Goal: Task Accomplishment & Management: Complete application form

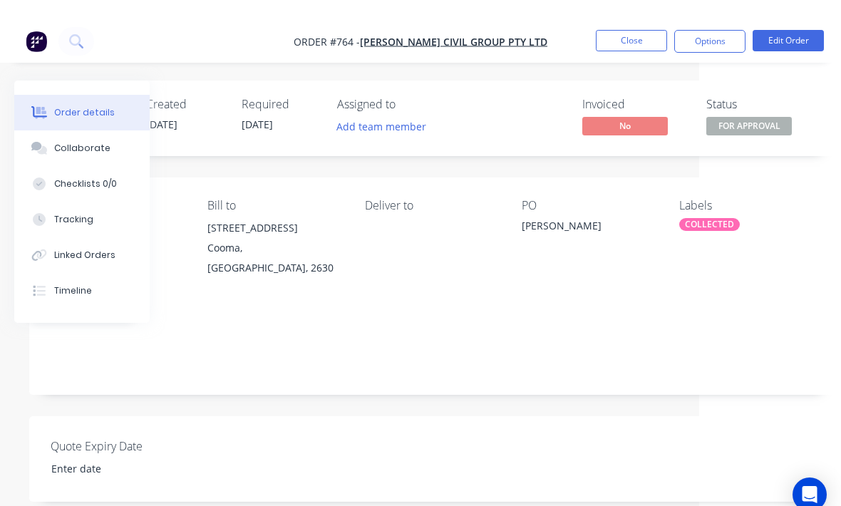
scroll to position [0, 150]
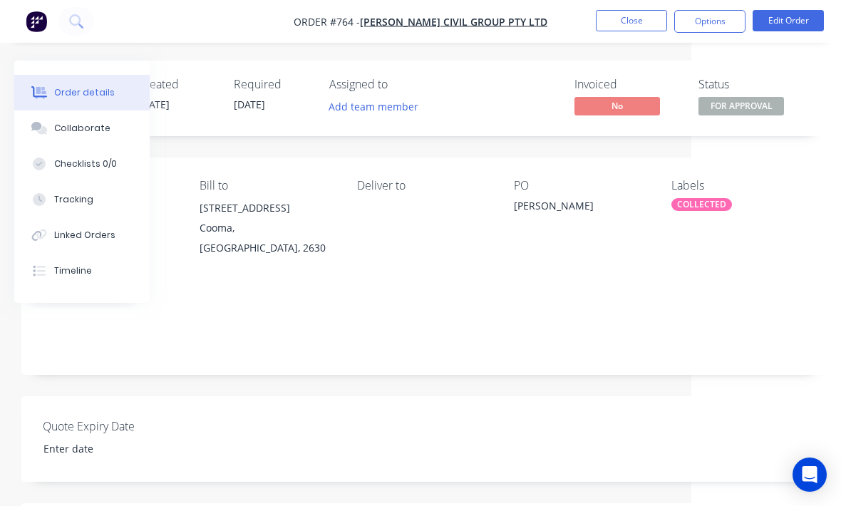
click at [637, 26] on button "Close" at bounding box center [631, 20] width 71 height 21
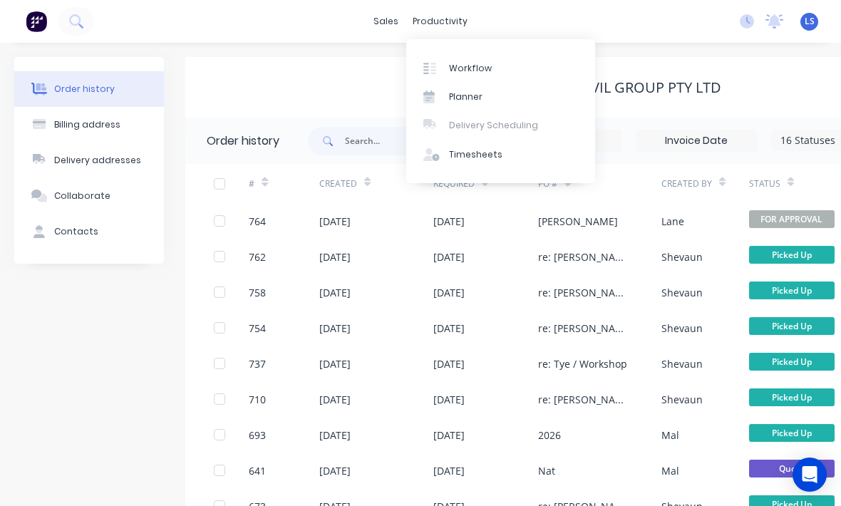
click at [471, 66] on div "Workflow" at bounding box center [470, 68] width 43 height 13
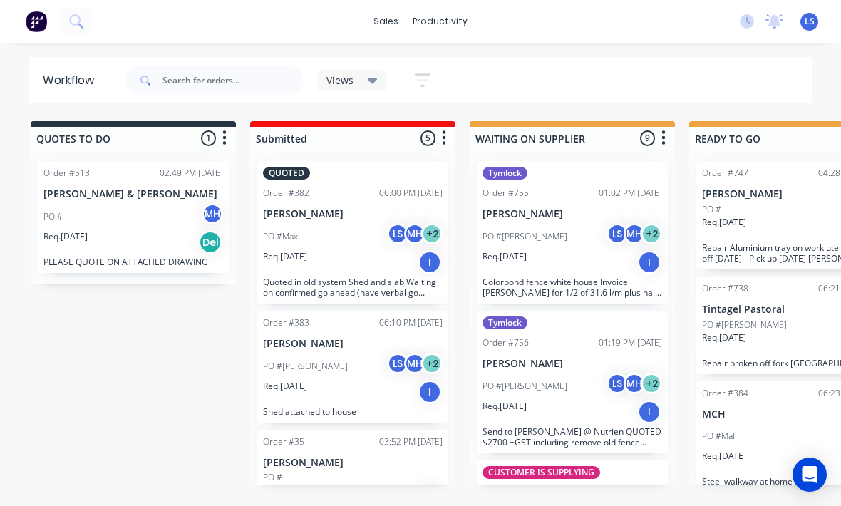
click at [81, 31] on button at bounding box center [76, 21] width 36 height 29
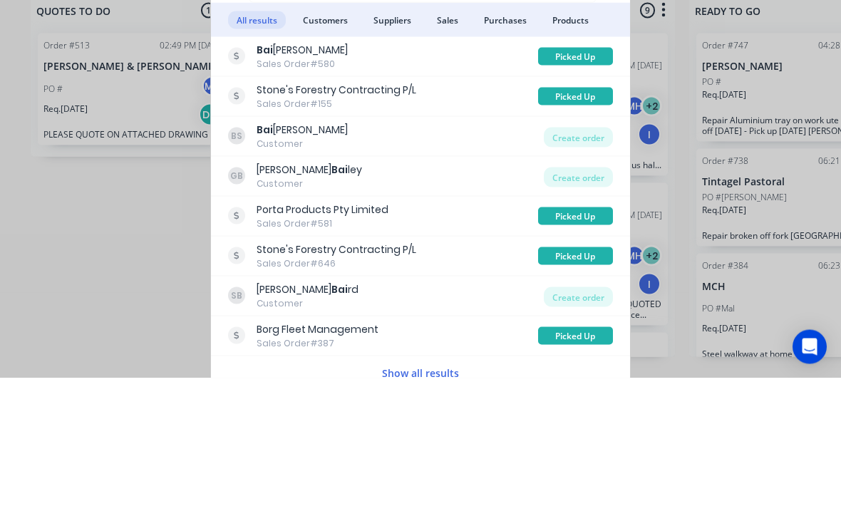
type input "Bai"
click at [586, 255] on div "Create order" at bounding box center [578, 265] width 69 height 20
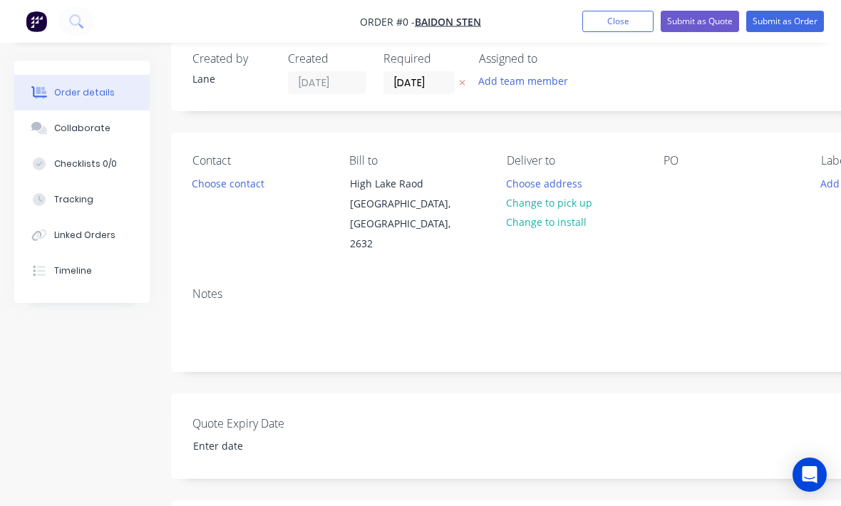
click at [515, 198] on button "Change to pick up" at bounding box center [549, 202] width 101 height 19
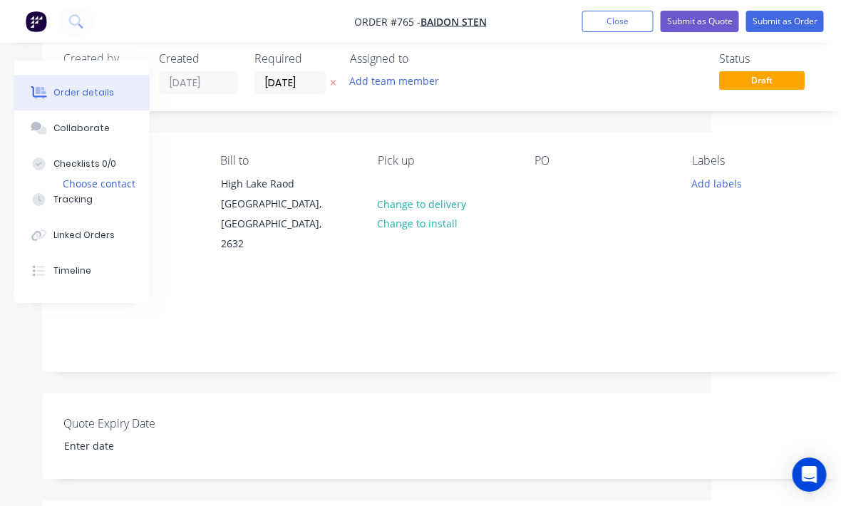
scroll to position [29, 130]
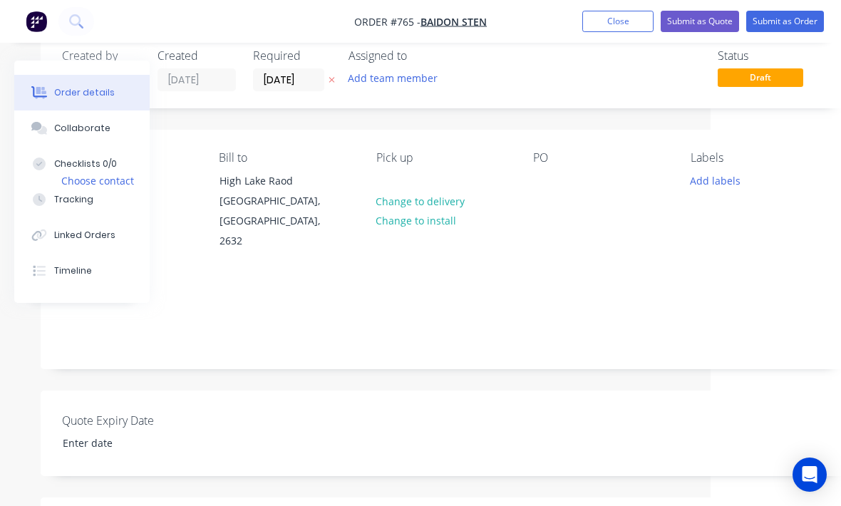
click at [709, 177] on button "Add labels" at bounding box center [715, 179] width 66 height 19
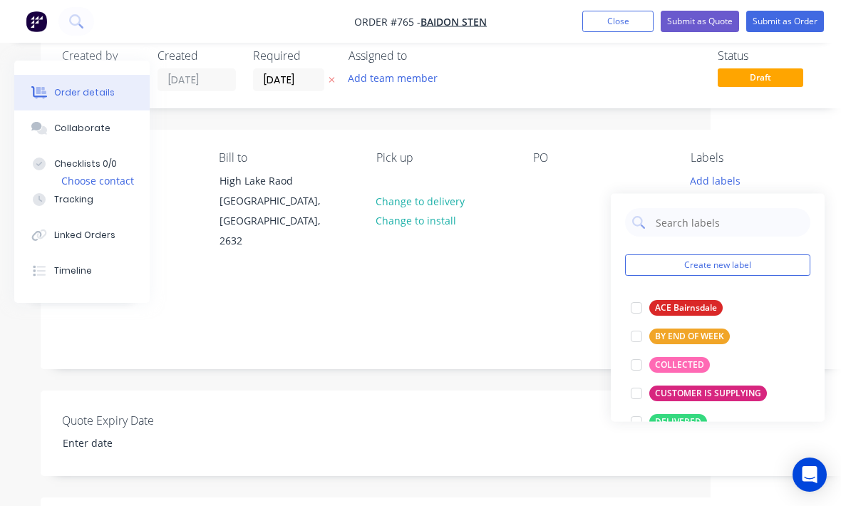
click at [635, 360] on div at bounding box center [636, 365] width 29 height 29
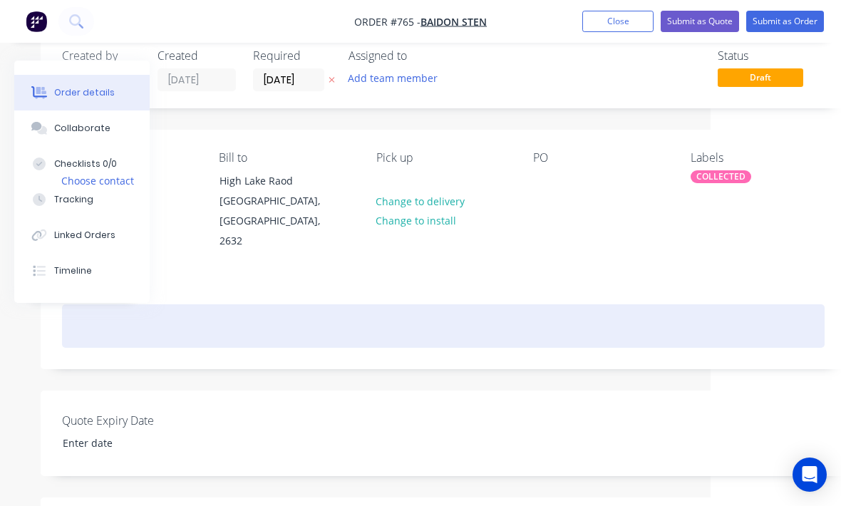
click at [549, 304] on div at bounding box center [443, 325] width 763 height 43
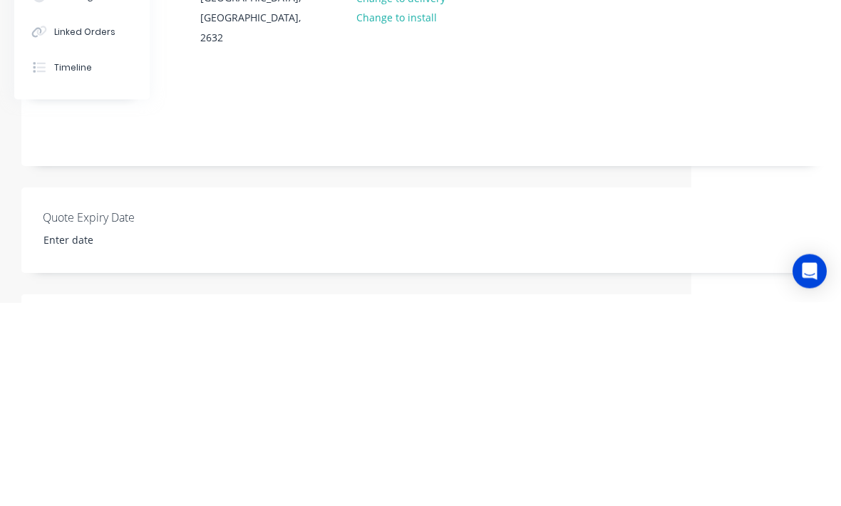
scroll to position [232, 150]
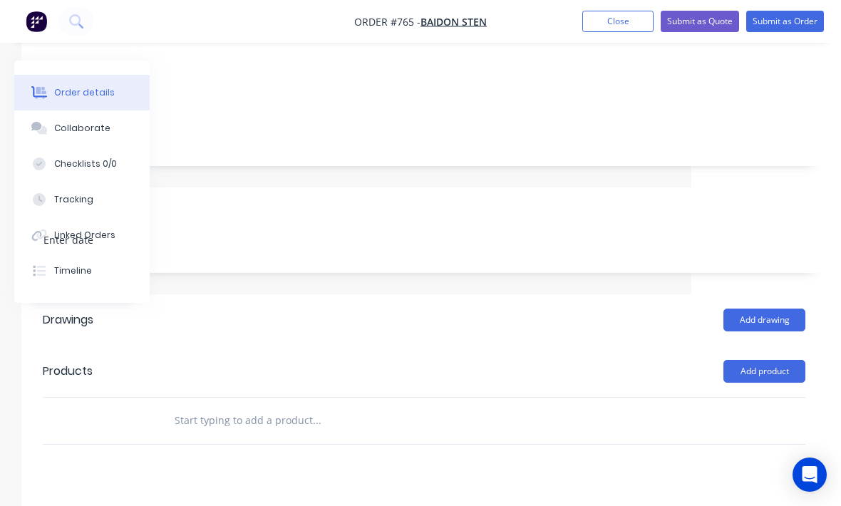
click at [779, 360] on button "Add product" at bounding box center [764, 371] width 82 height 23
click at [733, 397] on div "Product catalogue" at bounding box center [738, 407] width 110 height 21
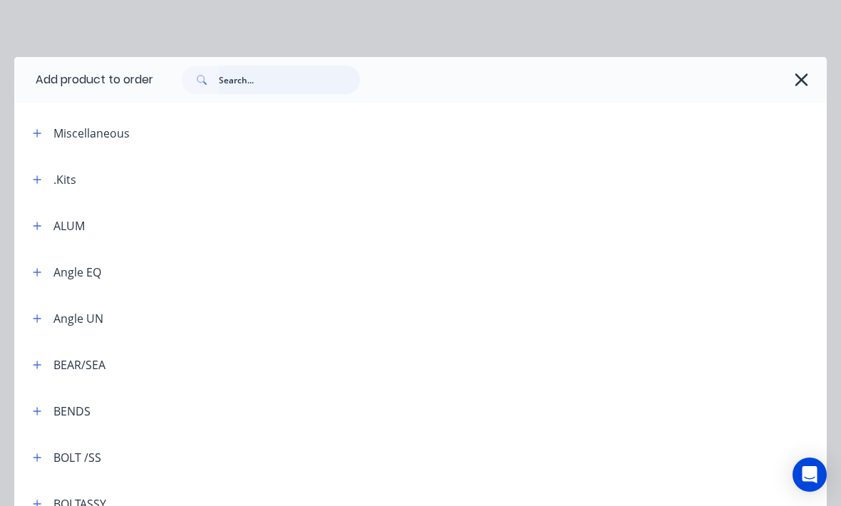
click at [237, 73] on input "text" at bounding box center [289, 80] width 141 height 29
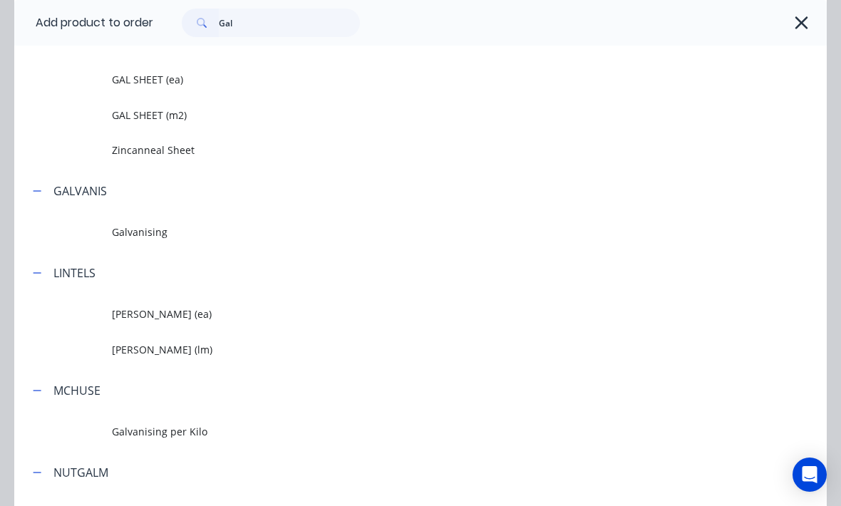
scroll to position [1205, 0]
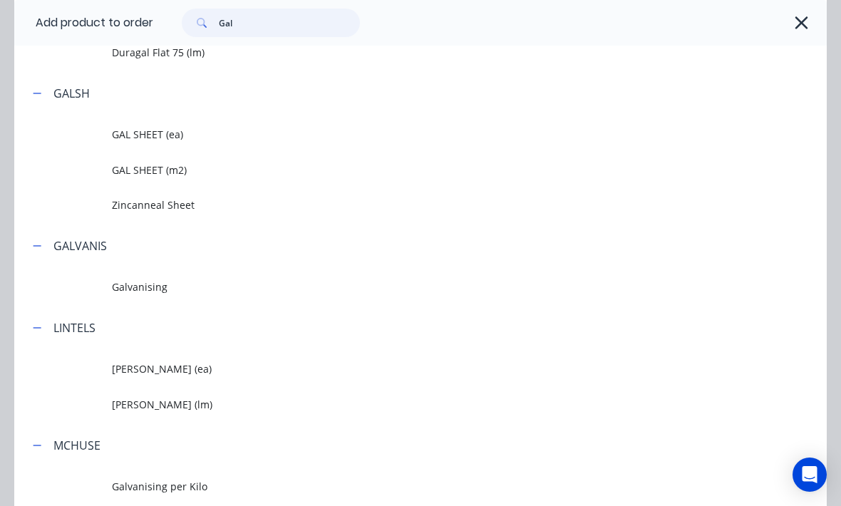
click at [244, 20] on input "Gal" at bounding box center [289, 23] width 141 height 29
type input "G"
type input "Shg"
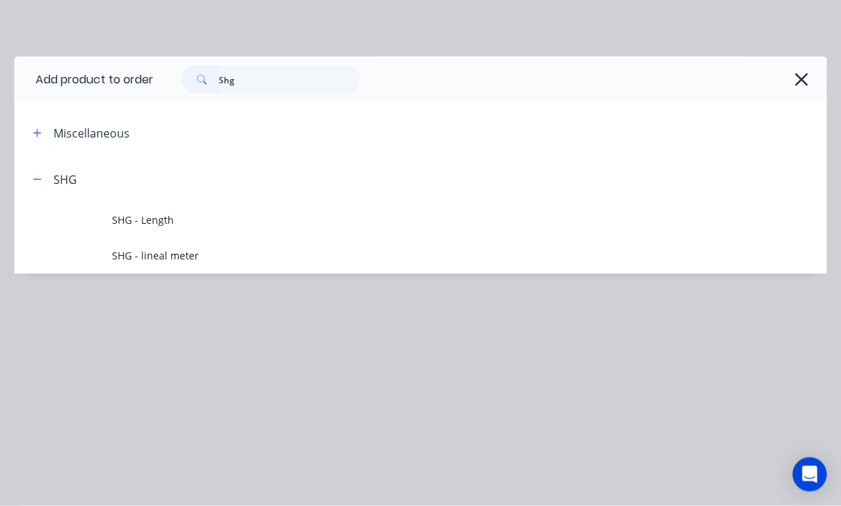
scroll to position [232, 150]
click at [138, 222] on span "SHG - Length" at bounding box center [398, 219] width 572 height 15
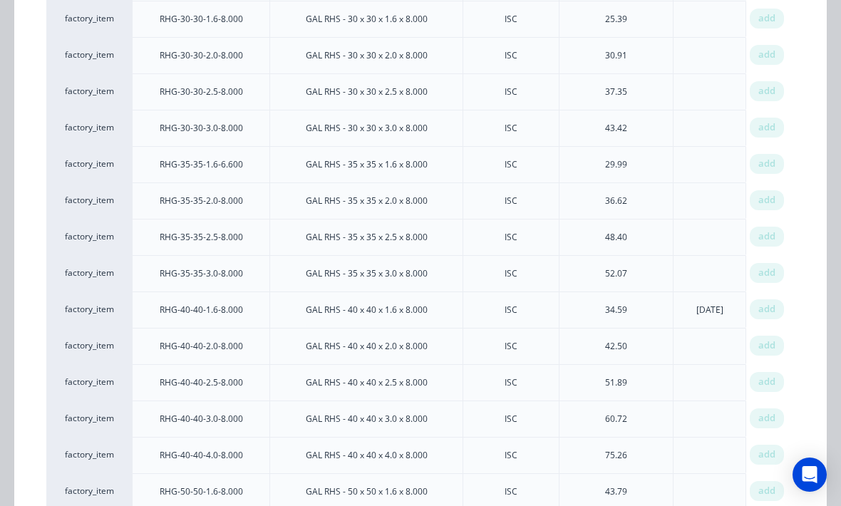
scroll to position [441, 0]
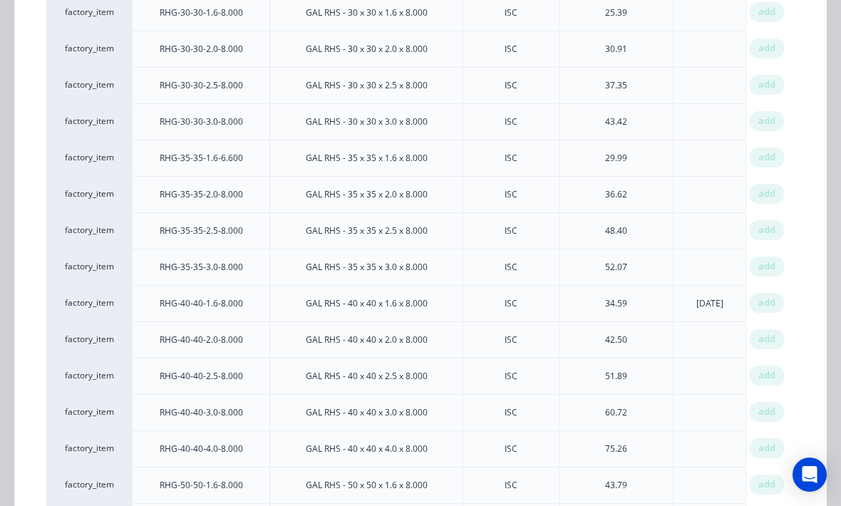
click at [775, 339] on span "add" at bounding box center [766, 339] width 17 height 14
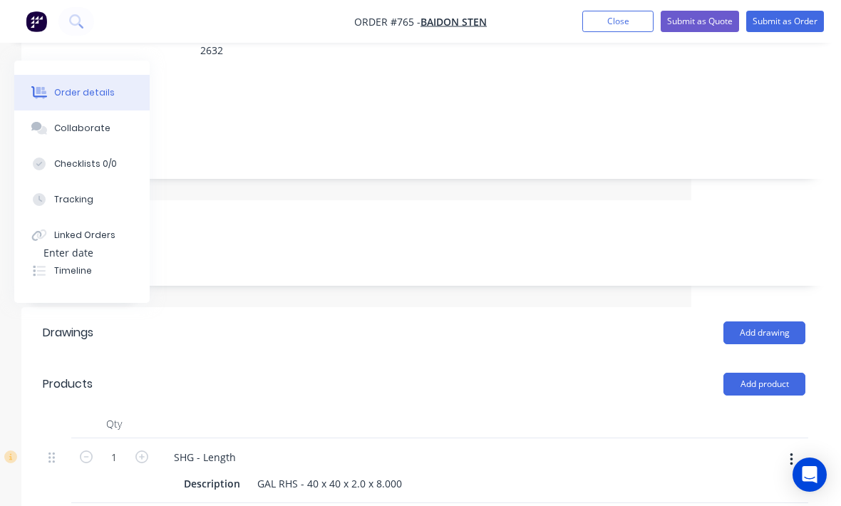
scroll to position [205, 150]
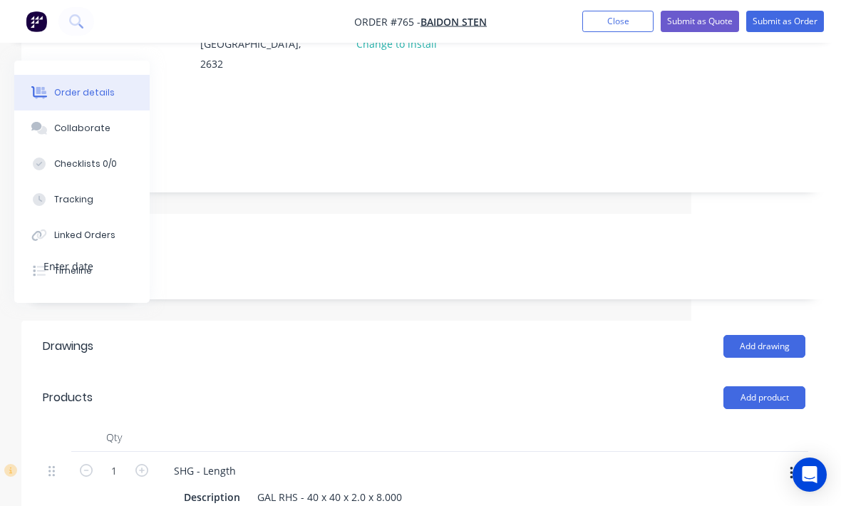
click at [148, 464] on icon "button" at bounding box center [141, 470] width 13 height 13
type input "2"
click at [785, 386] on button "Add product" at bounding box center [764, 397] width 82 height 23
click at [748, 423] on div "Product catalogue" at bounding box center [738, 433] width 110 height 21
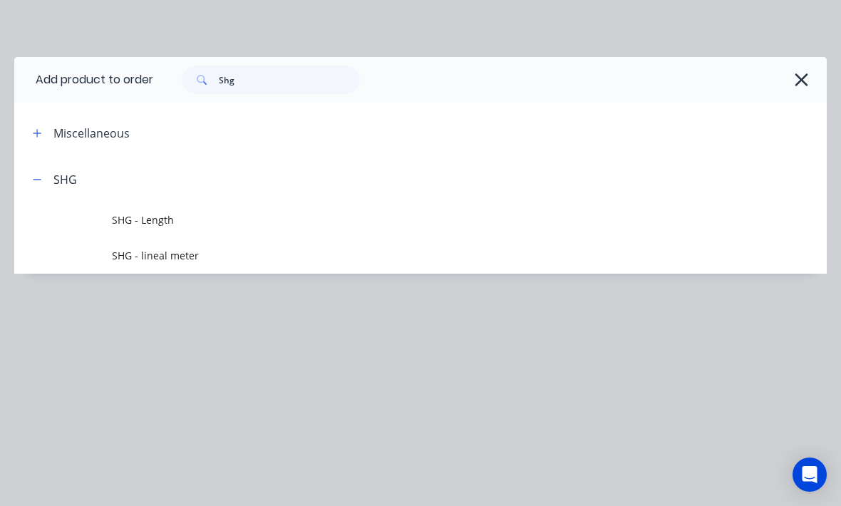
click at [130, 219] on span "SHG - Length" at bounding box center [398, 219] width 572 height 15
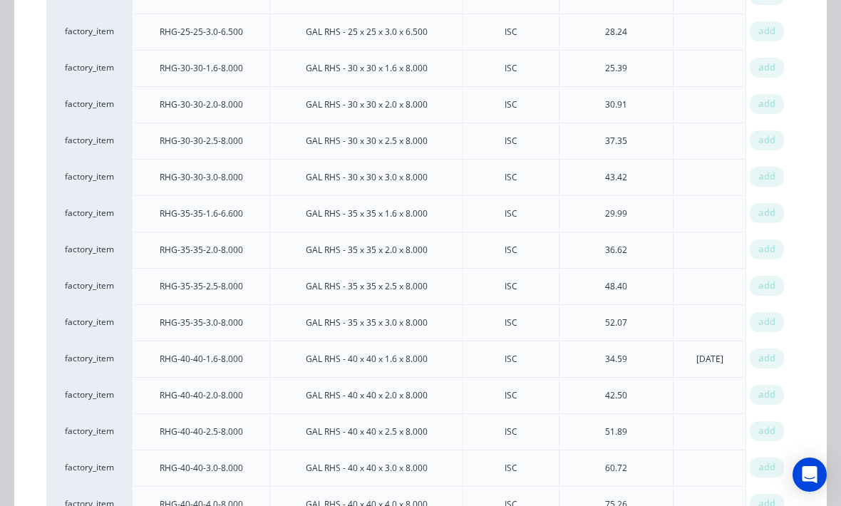
scroll to position [393, 0]
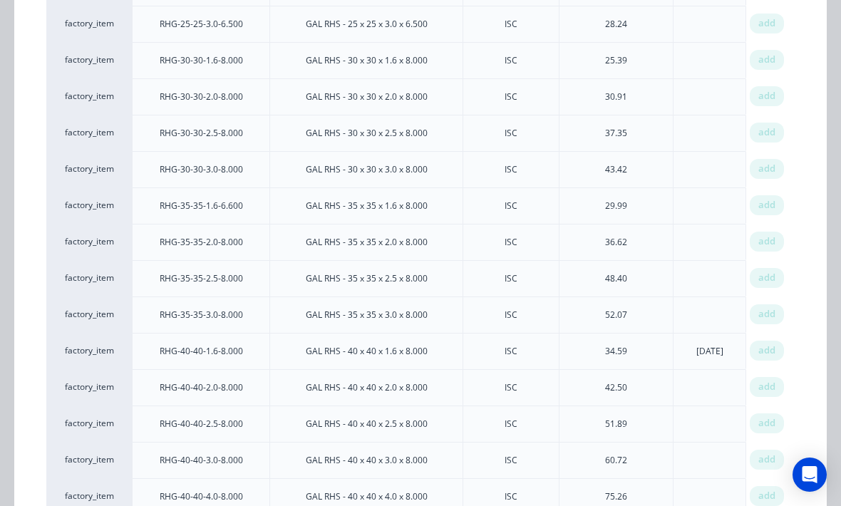
click at [773, 420] on span "add" at bounding box center [766, 423] width 17 height 14
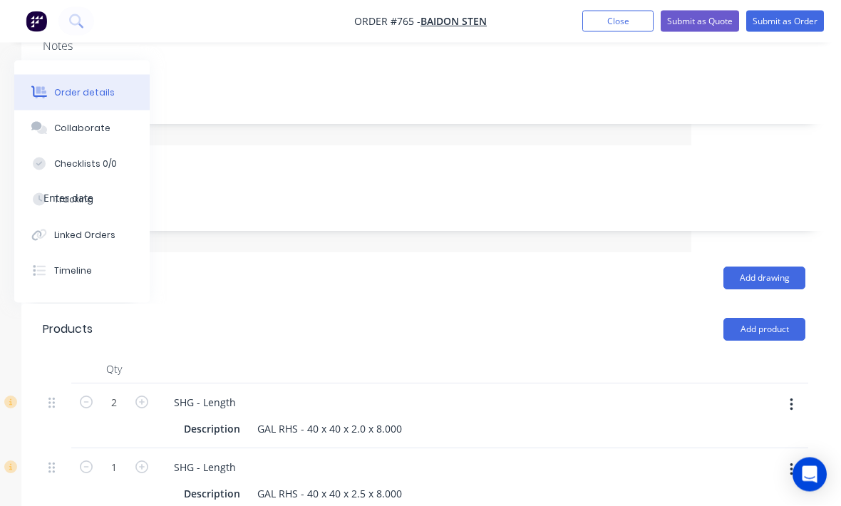
click at [143, 459] on button "button" at bounding box center [142, 466] width 19 height 15
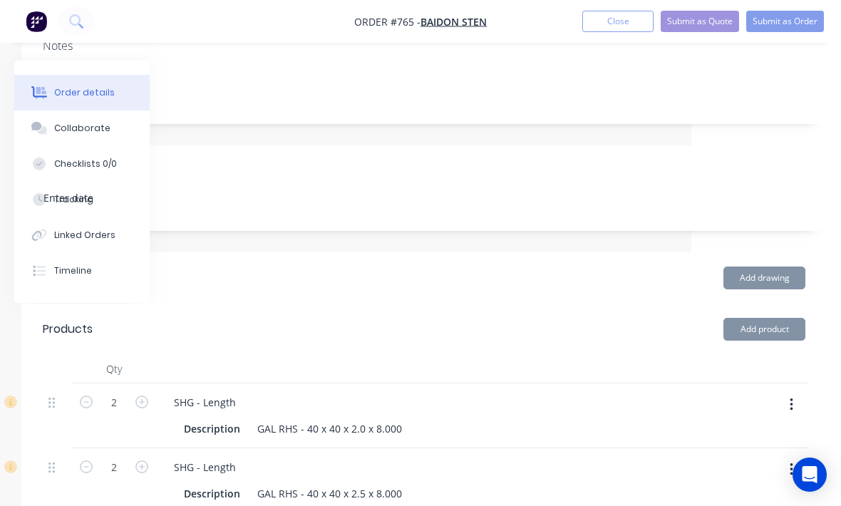
click at [146, 460] on icon "button" at bounding box center [141, 466] width 13 height 13
click at [92, 460] on icon "button" at bounding box center [86, 466] width 13 height 13
type input "2"
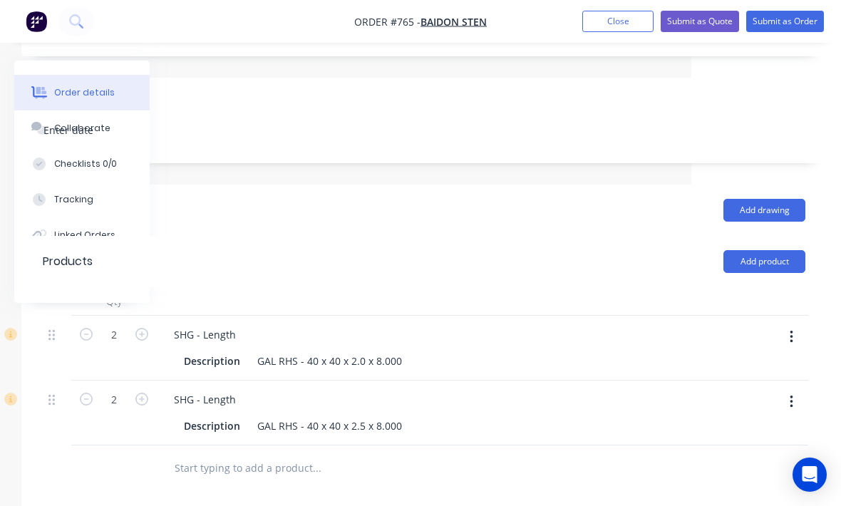
click at [232, 460] on input "text" at bounding box center [316, 468] width 285 height 29
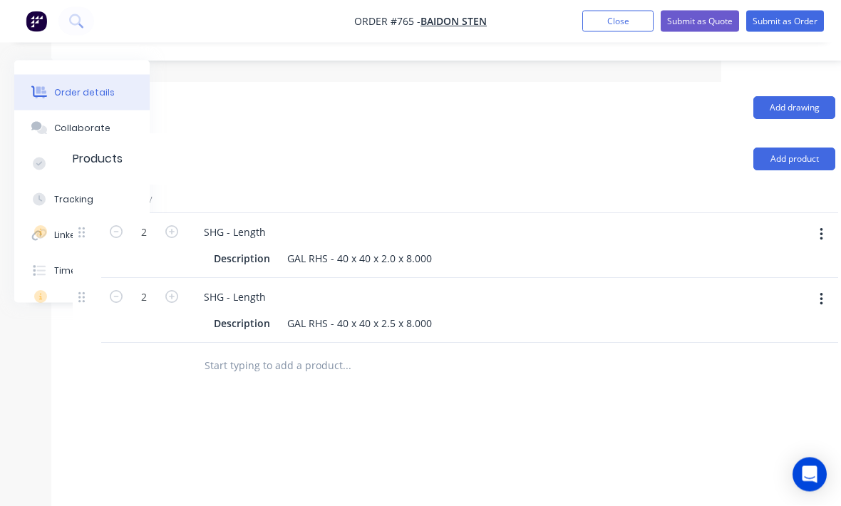
scroll to position [445, 120]
click at [797, 147] on button "Add product" at bounding box center [794, 158] width 82 height 23
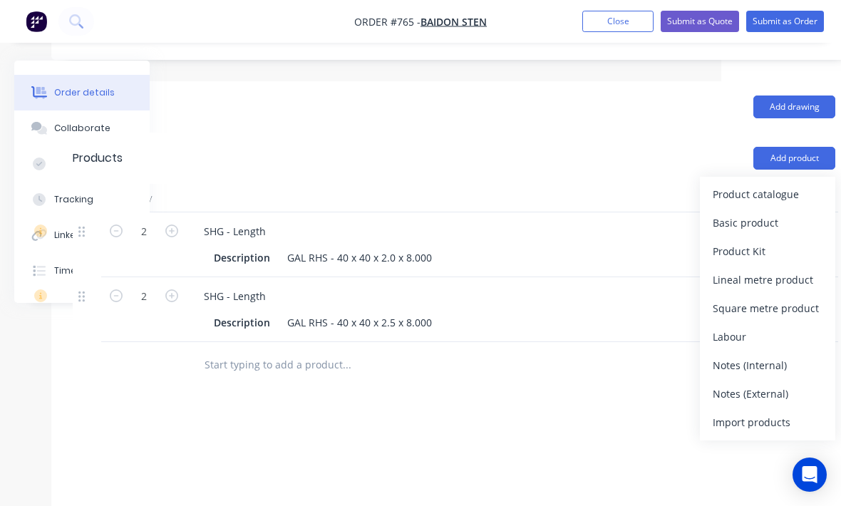
click at [794, 184] on div "Product catalogue" at bounding box center [768, 194] width 110 height 21
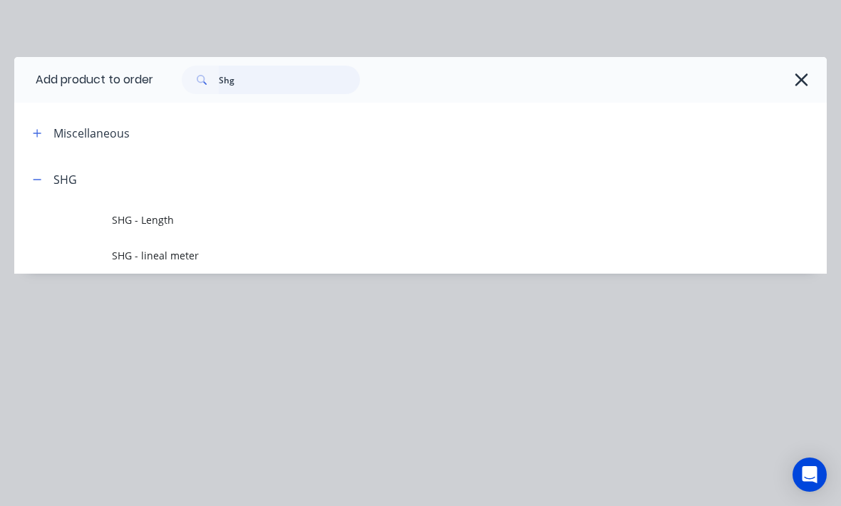
click at [262, 75] on input "Shg" at bounding box center [289, 80] width 141 height 29
type input "S"
type input "Cleat"
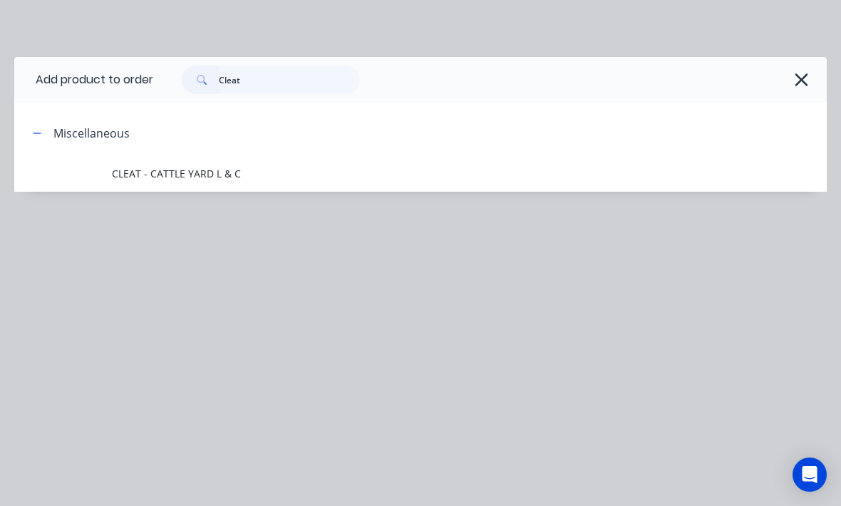
click at [175, 175] on span "CLEAT - CATTLE YARD L & C" at bounding box center [398, 173] width 572 height 15
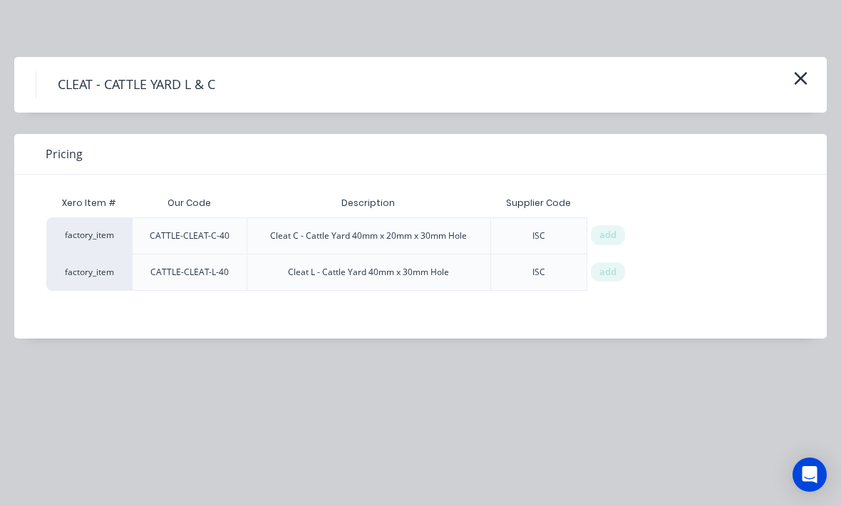
click at [600, 243] on div "add" at bounding box center [608, 235] width 34 height 20
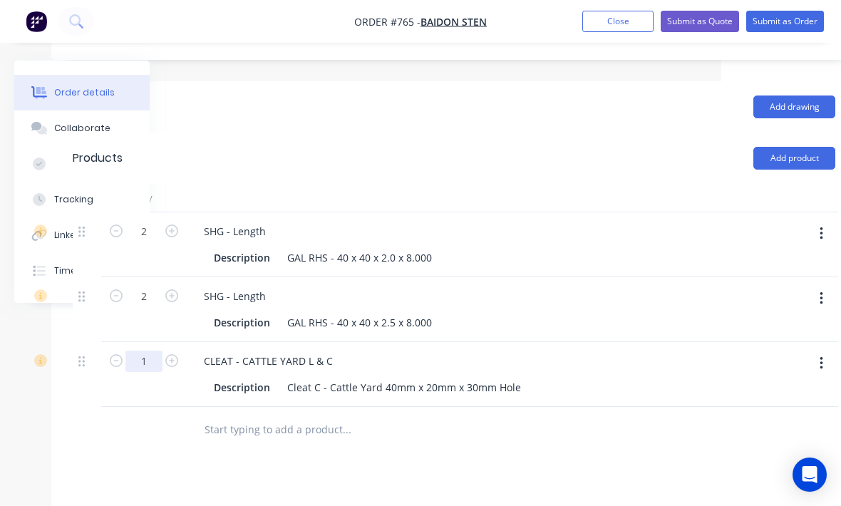
click at [162, 351] on input "1" at bounding box center [143, 361] width 37 height 21
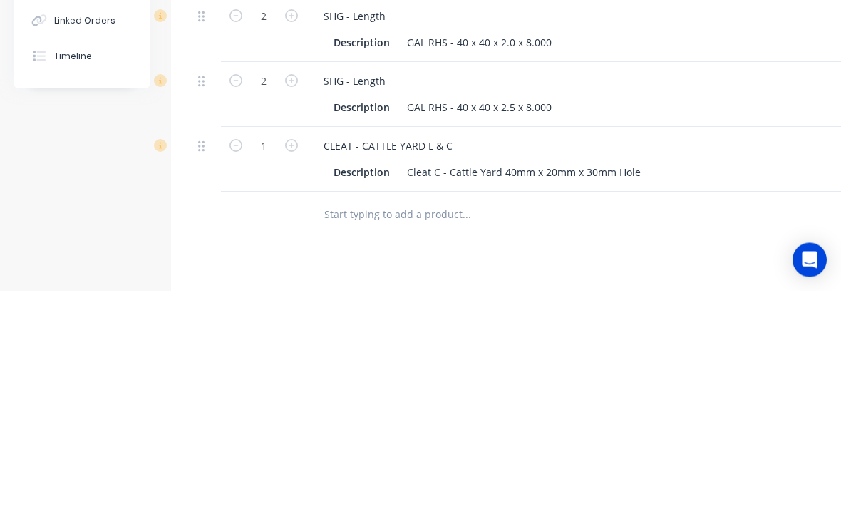
click at [288, 354] on icon "button" at bounding box center [291, 360] width 13 height 13
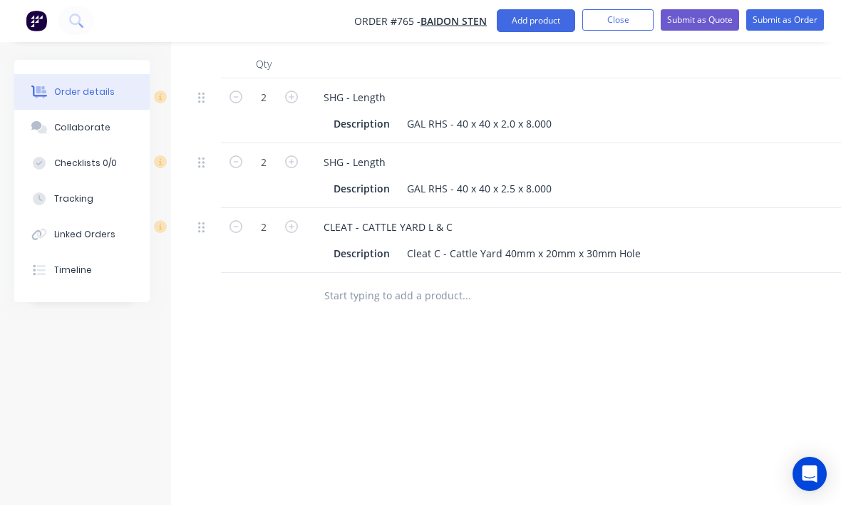
click at [299, 219] on button "button" at bounding box center [291, 226] width 19 height 15
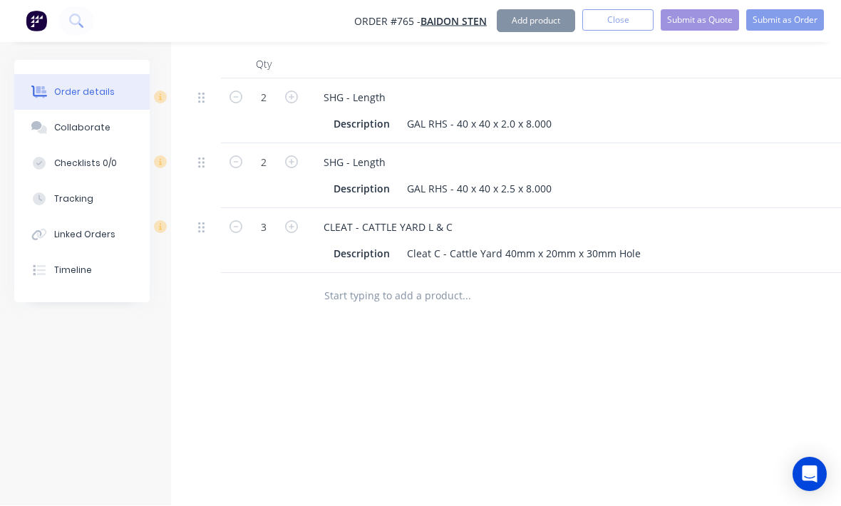
click at [299, 219] on button "button" at bounding box center [291, 226] width 19 height 15
type input "4"
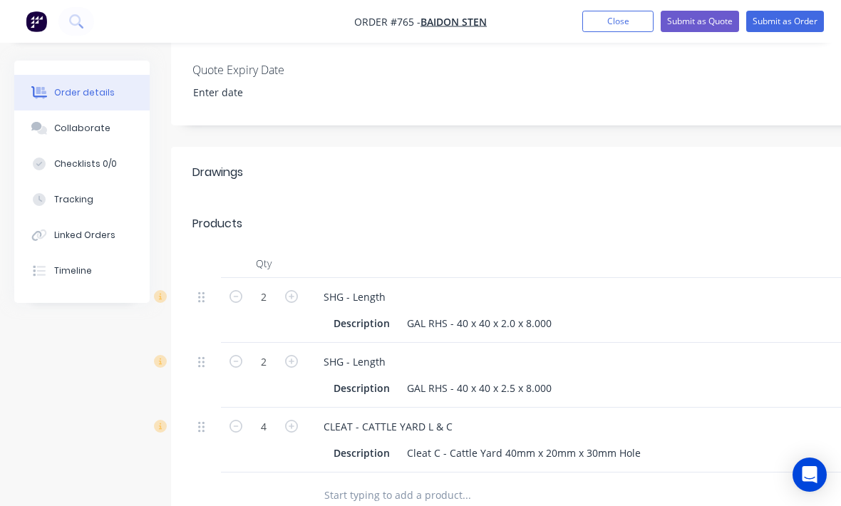
scroll to position [381, 0]
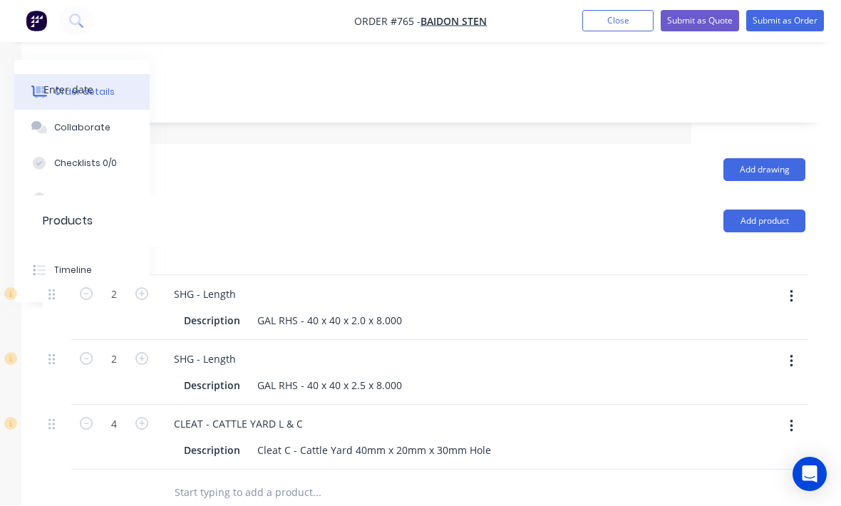
click at [762, 210] on button "Add product" at bounding box center [764, 221] width 82 height 23
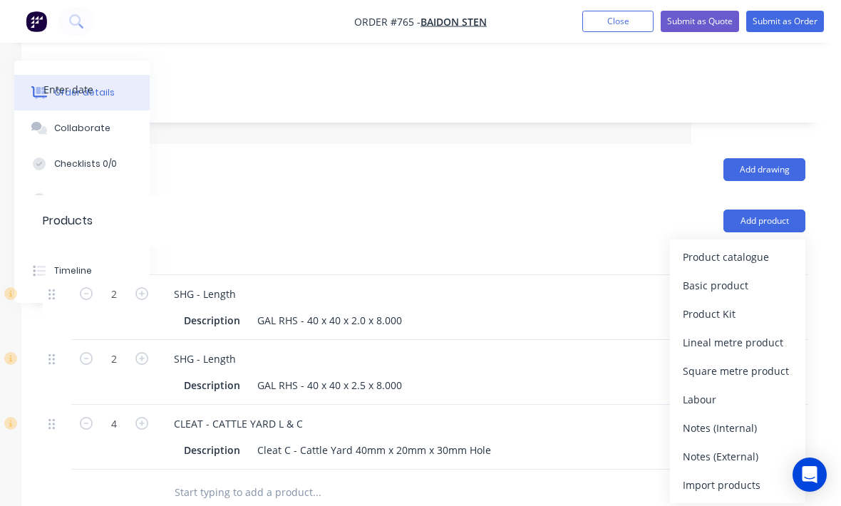
click at [736, 247] on div "Product catalogue" at bounding box center [738, 257] width 110 height 21
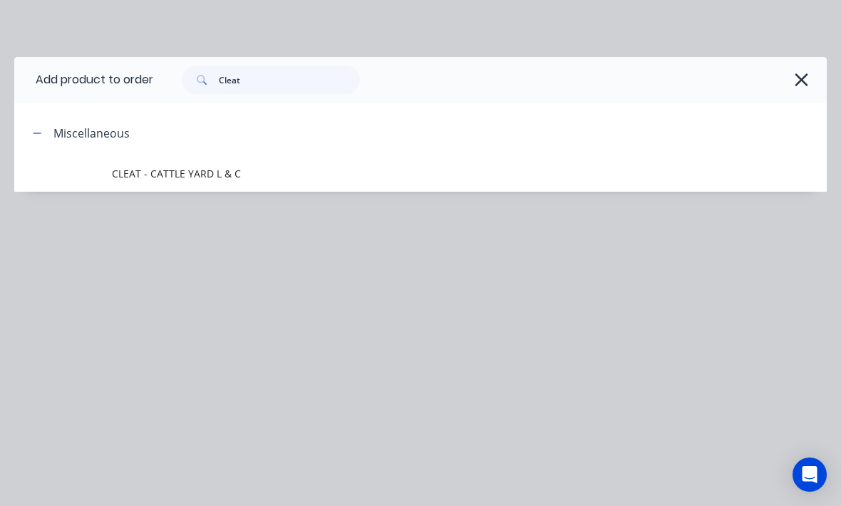
click at [224, 165] on td "CLEAT - CATTLE YARD L & C" at bounding box center [469, 174] width 715 height 36
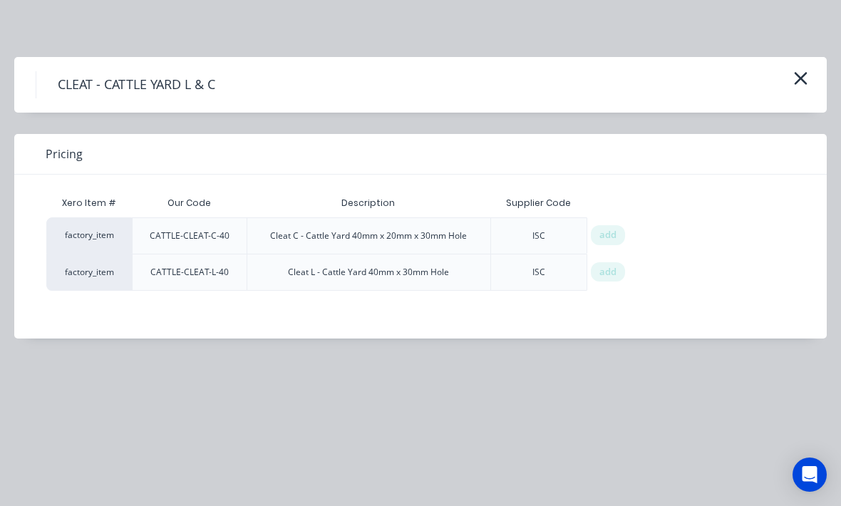
click at [618, 274] on div "add" at bounding box center [608, 272] width 34 height 20
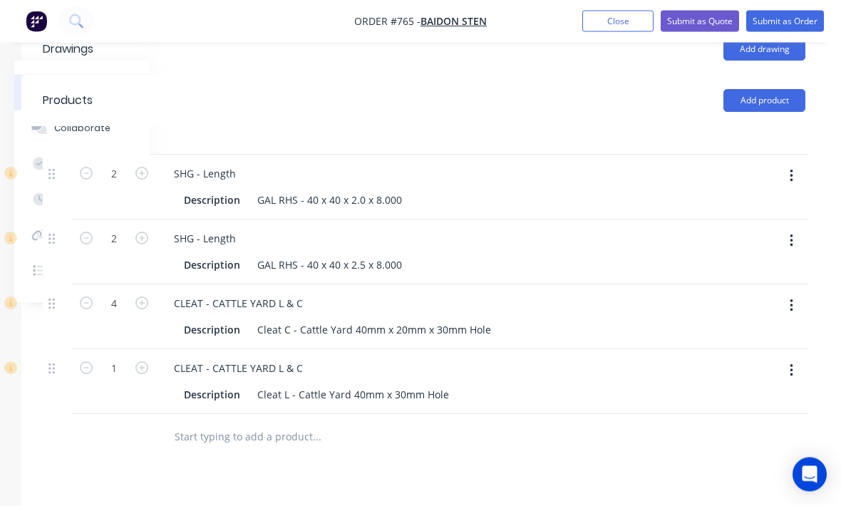
scroll to position [503, 150]
click at [145, 359] on button "button" at bounding box center [142, 366] width 19 height 15
click at [145, 361] on icon "button" at bounding box center [141, 367] width 13 height 13
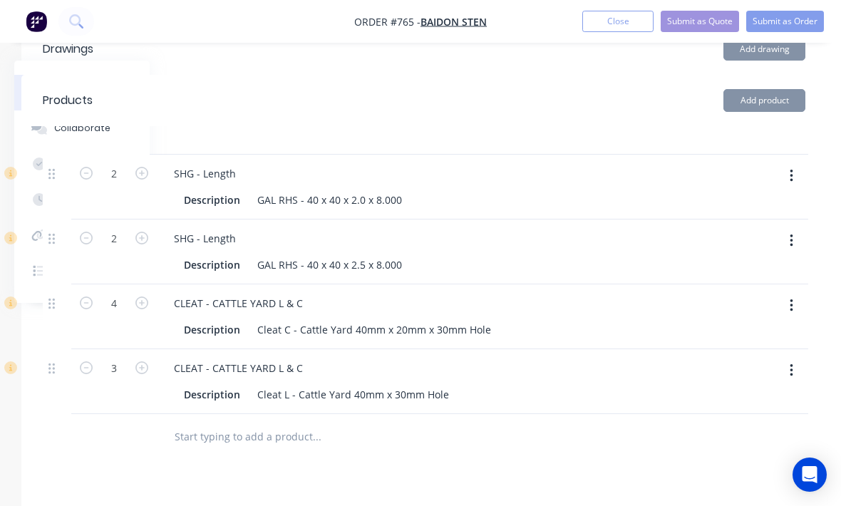
click at [150, 359] on button "button" at bounding box center [142, 366] width 19 height 15
type input "4"
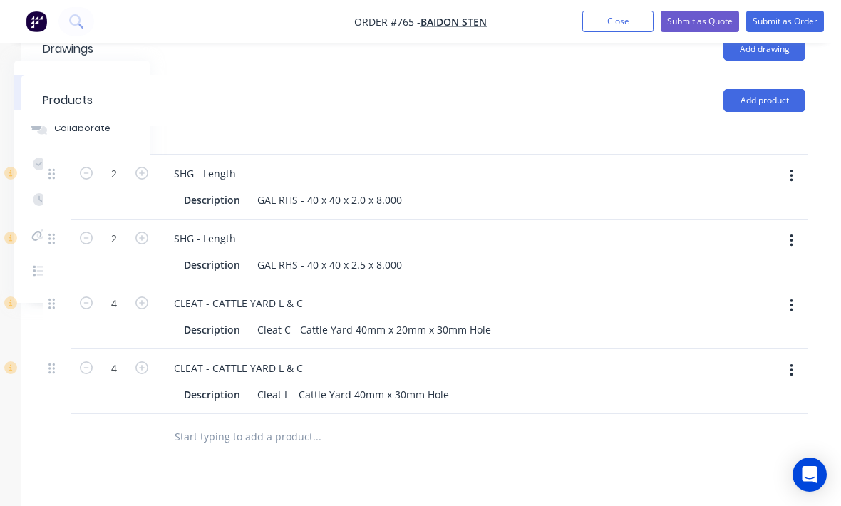
click at [153, 349] on div "4" at bounding box center [114, 381] width 86 height 65
click at [791, 89] on button "Add product" at bounding box center [764, 100] width 82 height 23
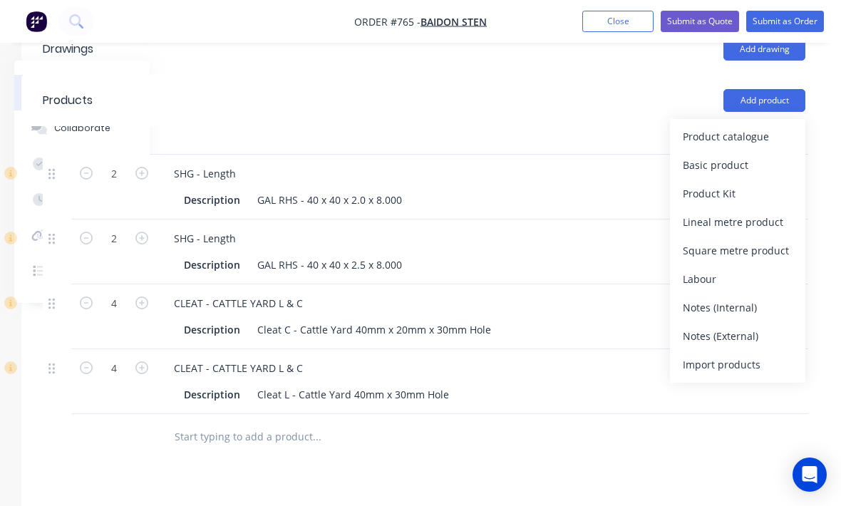
click at [782, 126] on div "Product catalogue" at bounding box center [738, 136] width 110 height 21
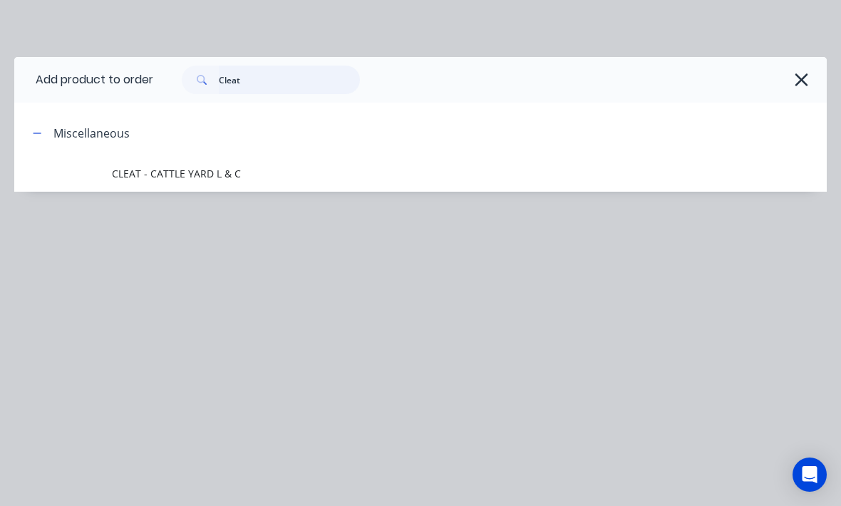
click at [264, 78] on input "Cleat" at bounding box center [289, 80] width 141 height 29
type input "C"
type input "Flat"
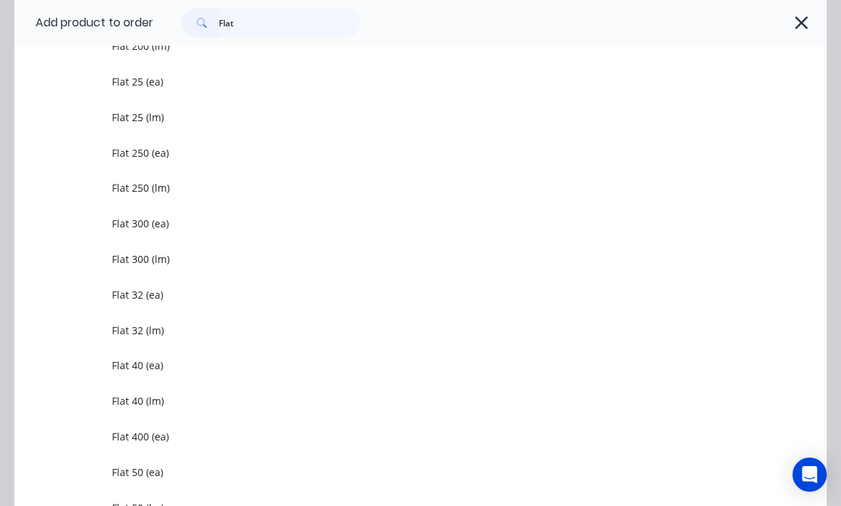
scroll to position [1125, 0]
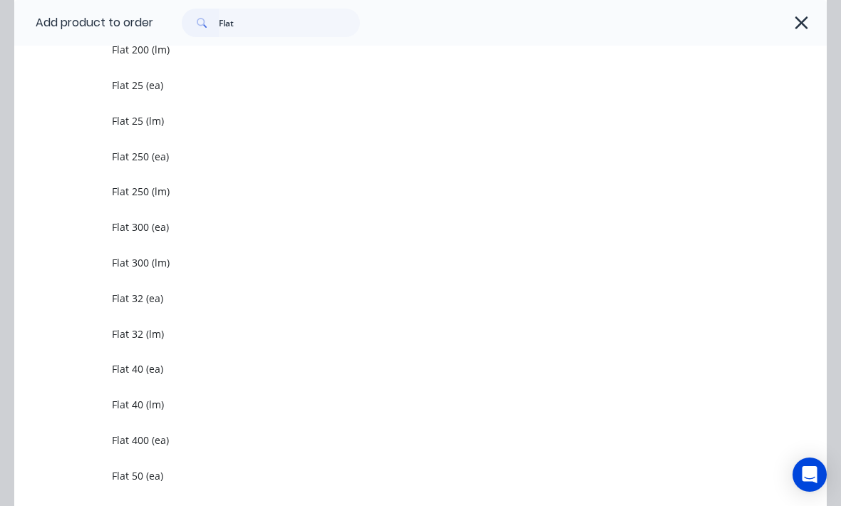
click at [172, 411] on span "Flat 40 (lm)" at bounding box center [398, 404] width 572 height 15
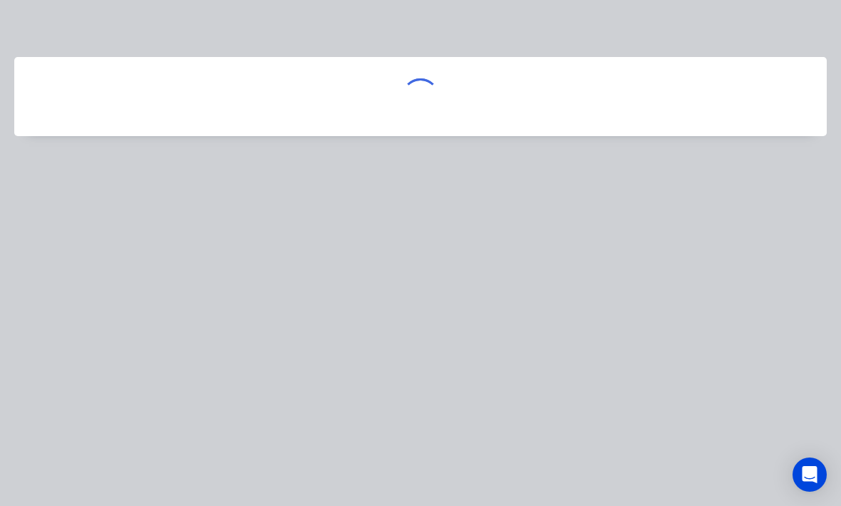
scroll to position [0, 0]
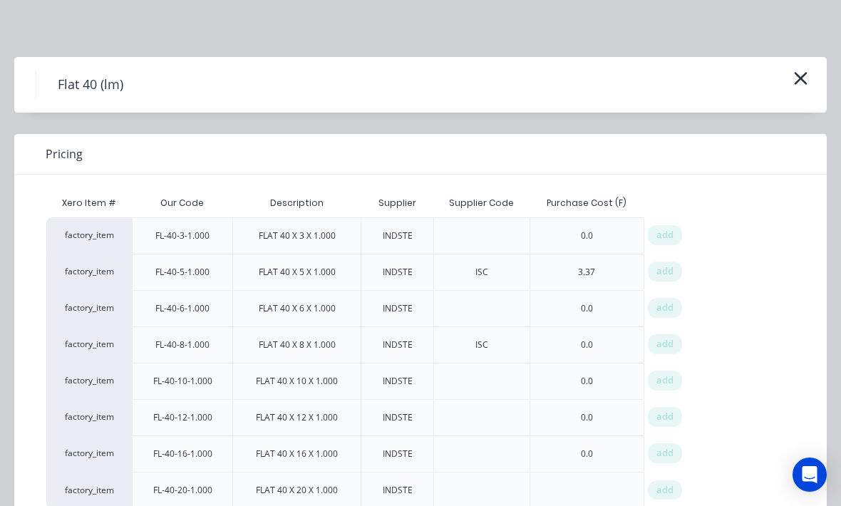
click at [671, 381] on span "add" at bounding box center [664, 380] width 17 height 14
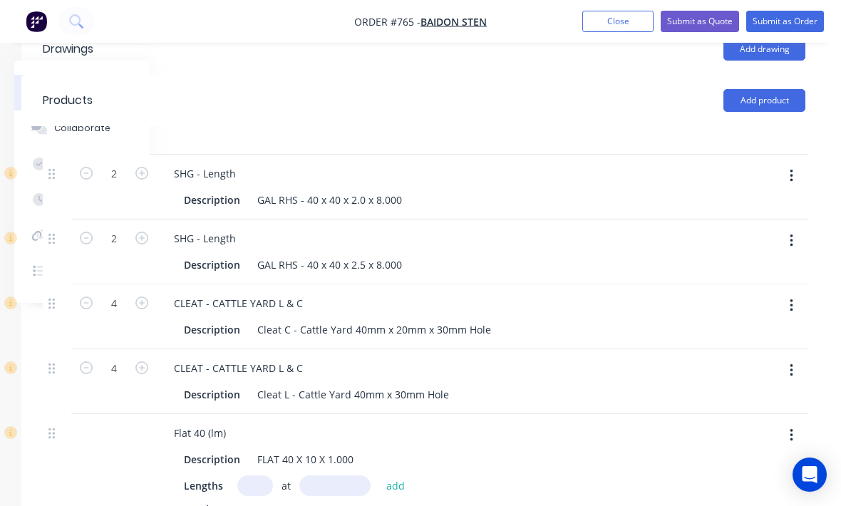
click at [254, 475] on input "text" at bounding box center [255, 485] width 36 height 21
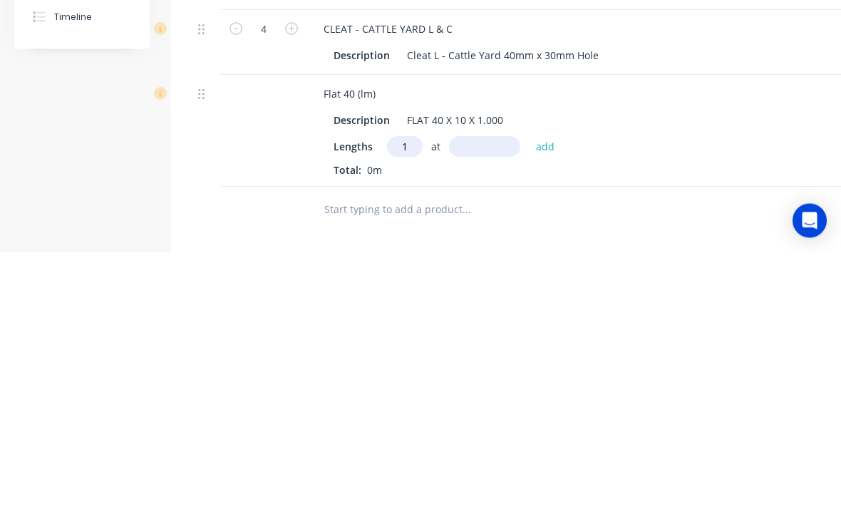
type input "1"
click at [470, 391] on input "text" at bounding box center [484, 401] width 71 height 21
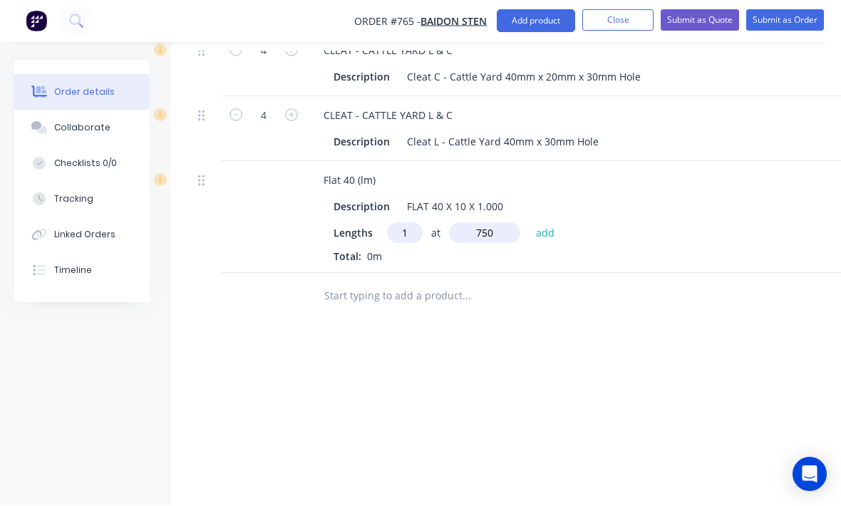
type input "750"
click at [529, 223] on button "add" at bounding box center [546, 232] width 34 height 19
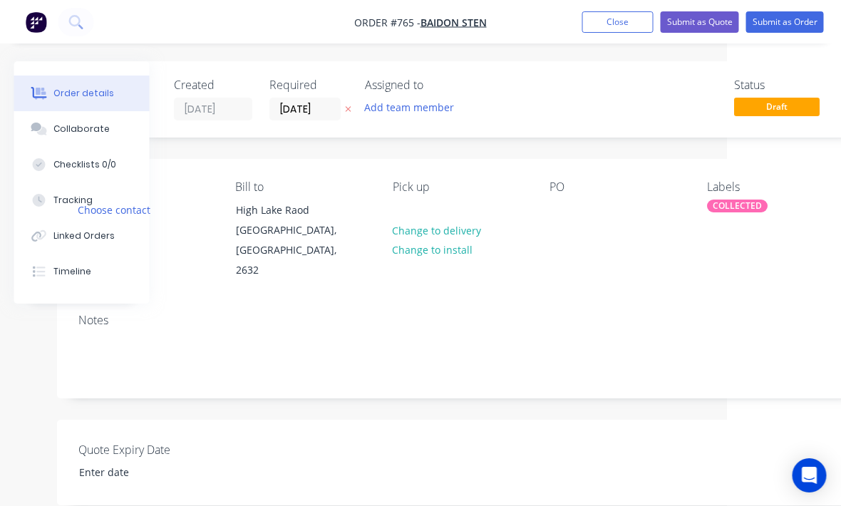
scroll to position [0, 116]
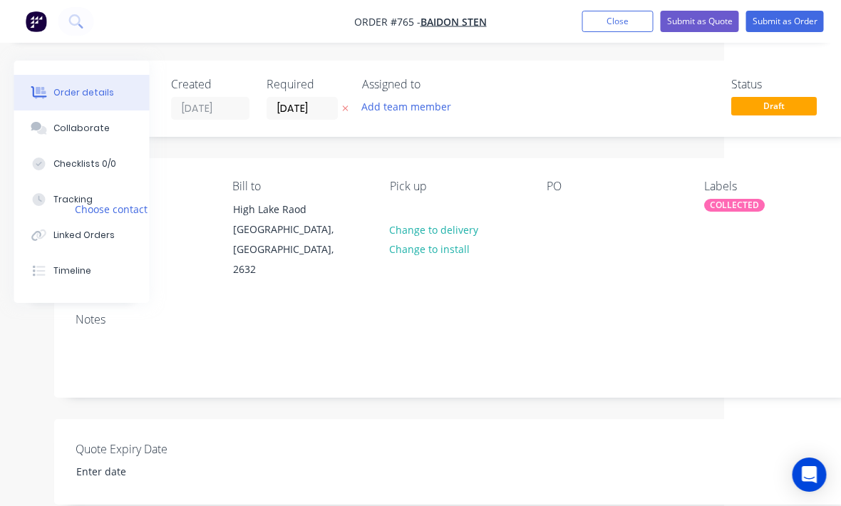
click at [577, 202] on div "PO" at bounding box center [614, 230] width 134 height 101
click at [569, 203] on div at bounding box center [558, 209] width 23 height 21
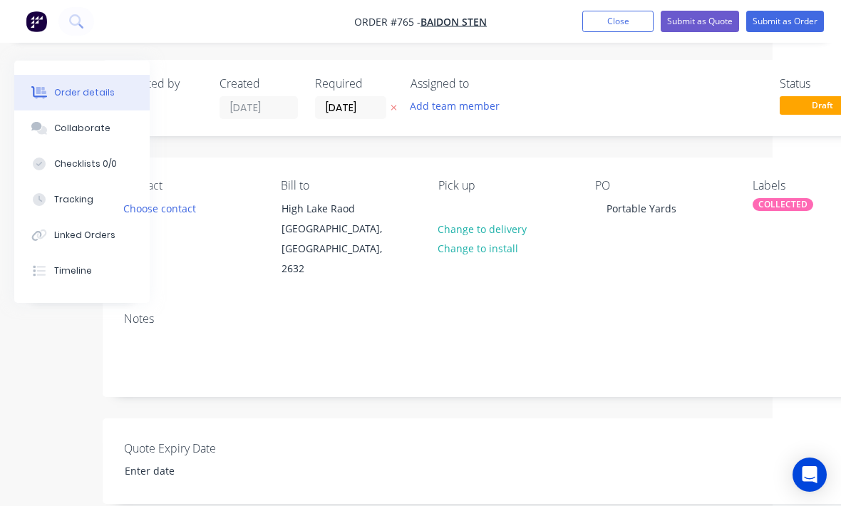
scroll to position [0, 0]
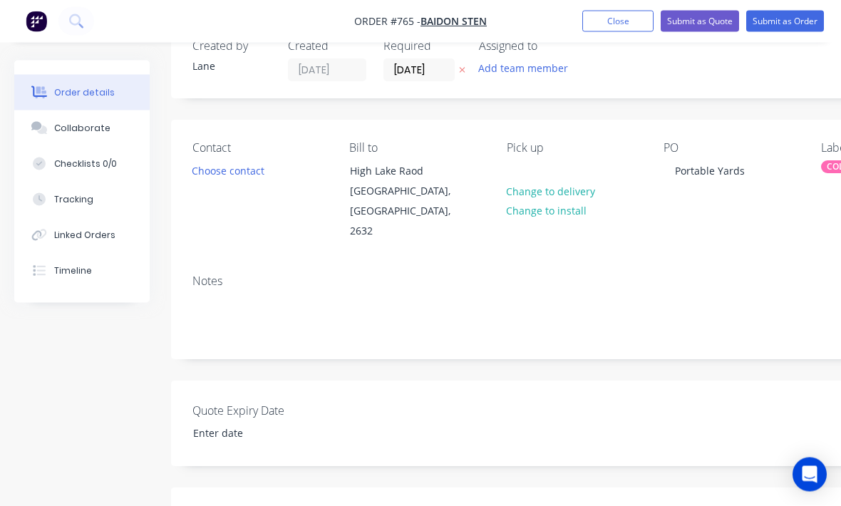
click at [245, 171] on button "Choose contact" at bounding box center [229, 170] width 88 height 19
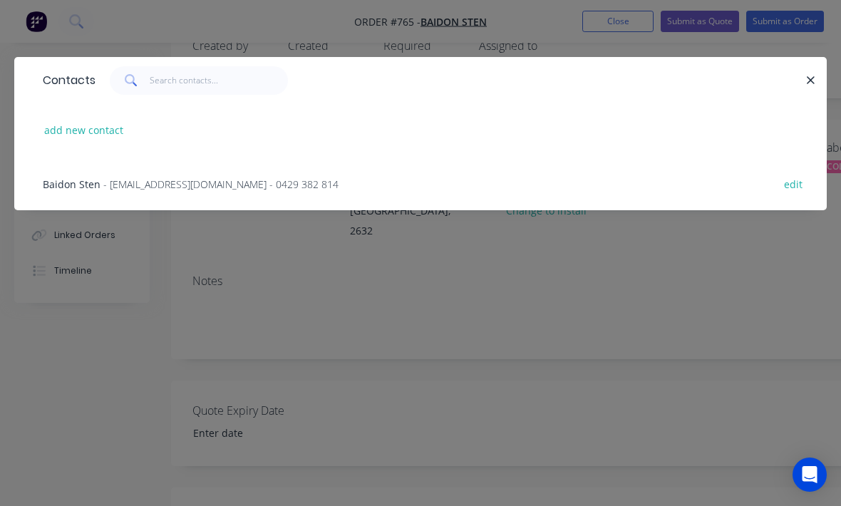
click at [815, 70] on div "Contacts" at bounding box center [420, 80] width 813 height 46
click at [790, 87] on div at bounding box center [451, 80] width 710 height 29
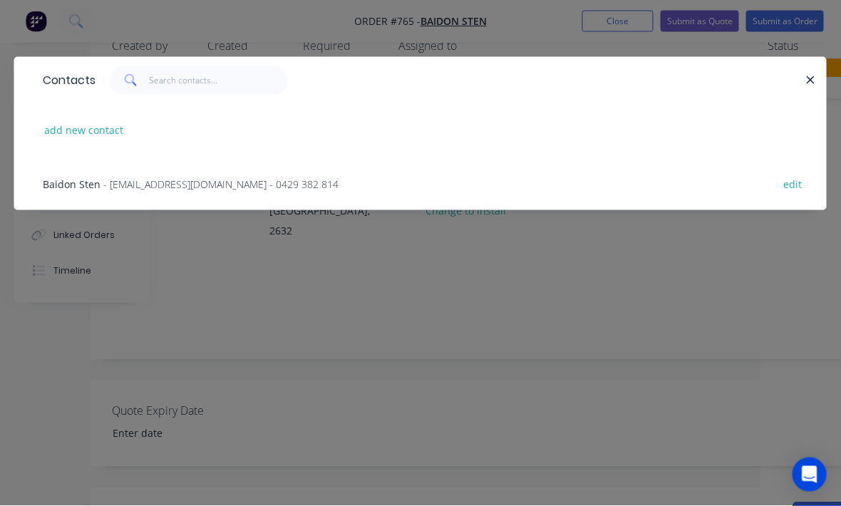
click at [810, 86] on button "button" at bounding box center [811, 80] width 18 height 18
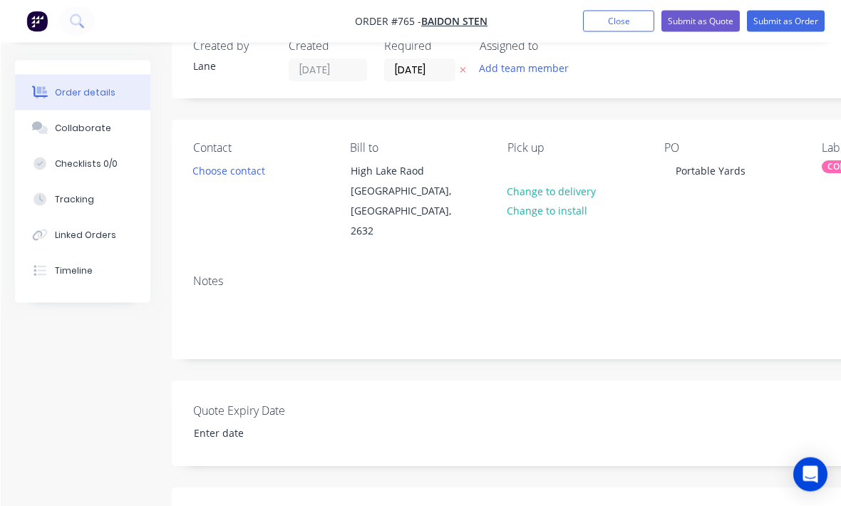
scroll to position [38, 150]
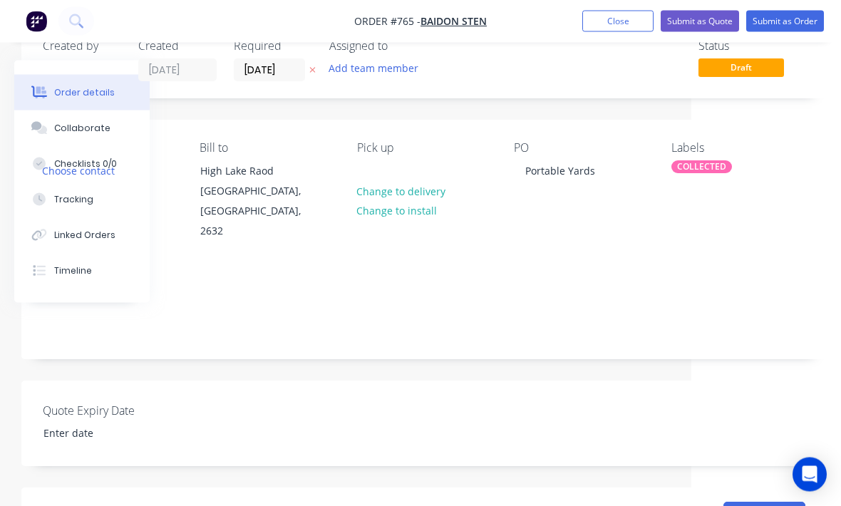
click at [728, 180] on div "Labels COLLECTED" at bounding box center [738, 192] width 134 height 101
click at [718, 190] on div "Labels COLLECTED" at bounding box center [738, 192] width 134 height 101
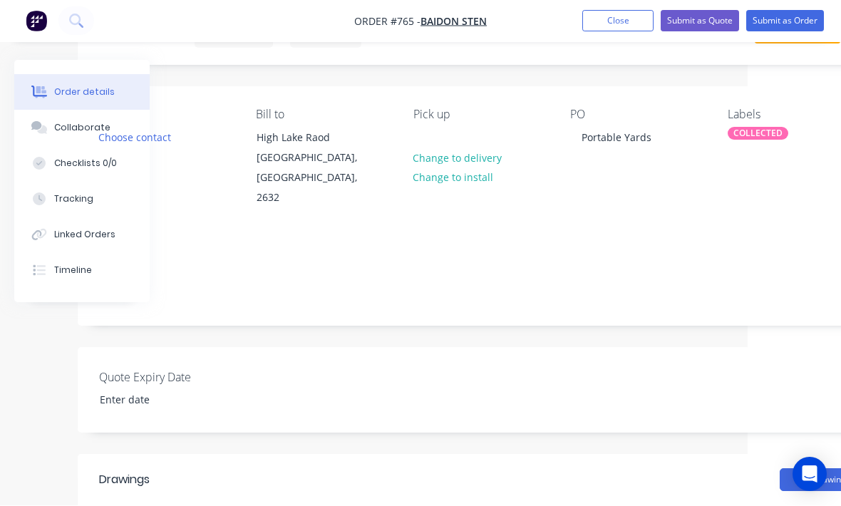
click at [760, 163] on div "Labels COLLECTED" at bounding box center [795, 158] width 134 height 101
click at [767, 131] on div "COLLECTED" at bounding box center [758, 133] width 61 height 13
click at [757, 139] on div "COLLECTED" at bounding box center [758, 133] width 61 height 13
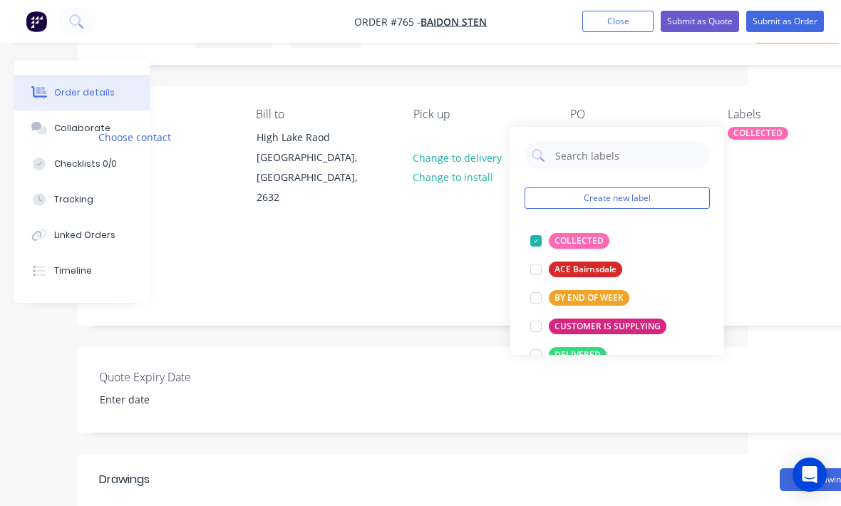
click at [764, 145] on div "Labels COLLECTED" at bounding box center [795, 158] width 134 height 101
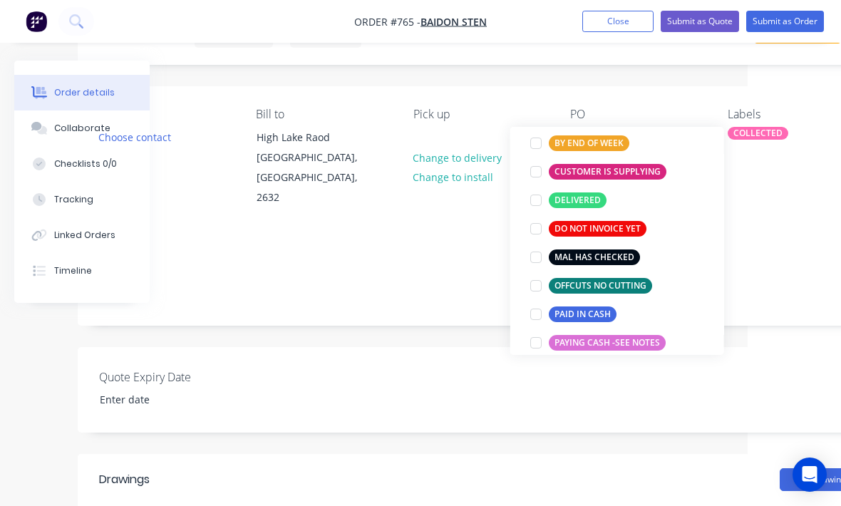
scroll to position [156, 0]
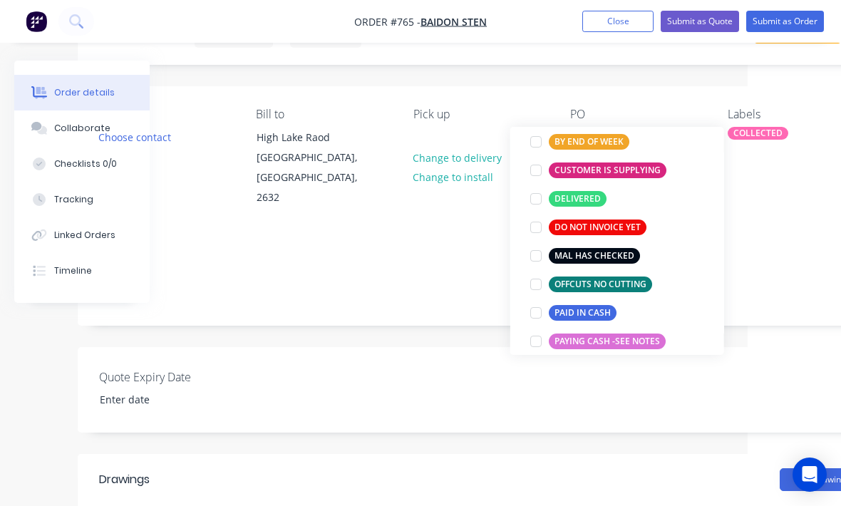
click at [536, 289] on div at bounding box center [536, 284] width 29 height 29
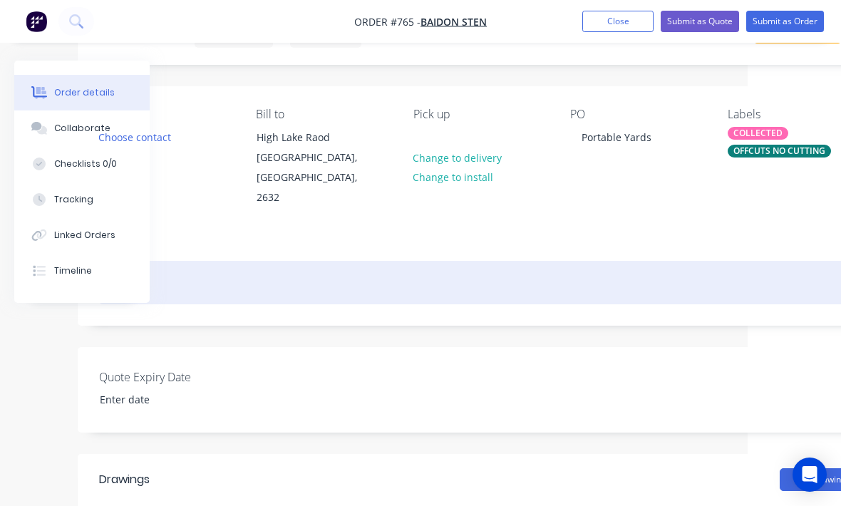
click at [774, 261] on div at bounding box center [480, 282] width 763 height 43
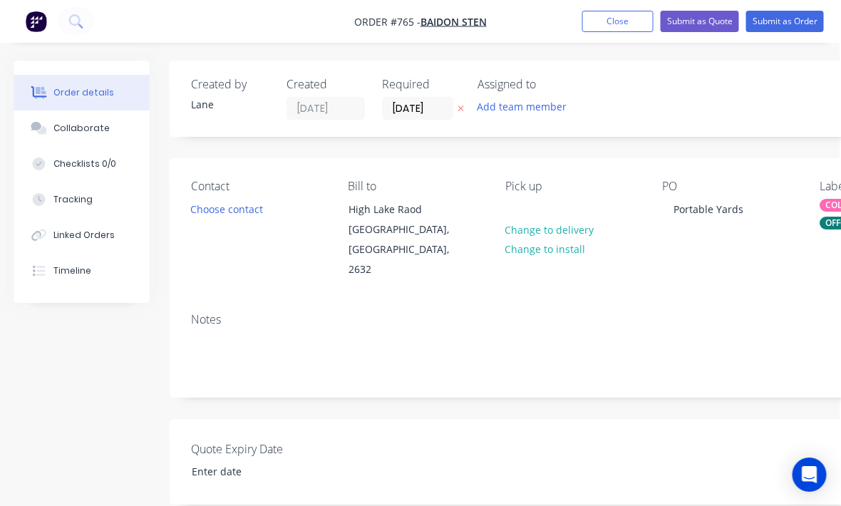
scroll to position [0, 0]
click at [807, 21] on button "Submit as Order" at bounding box center [785, 21] width 78 height 21
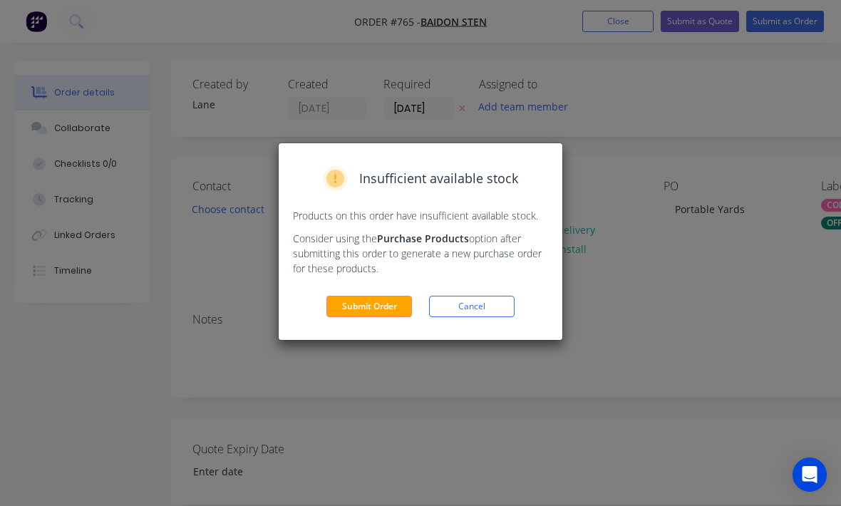
click at [383, 304] on button "Submit Order" at bounding box center [369, 306] width 86 height 21
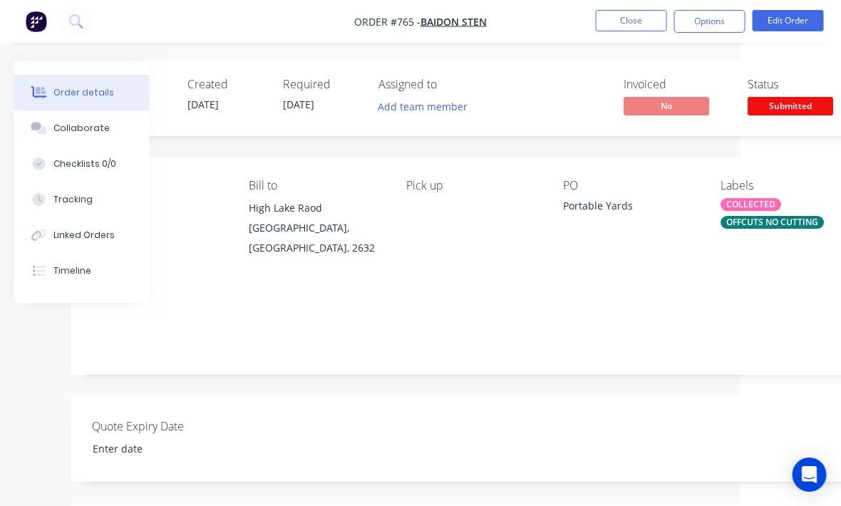
scroll to position [0, 102]
click at [811, 106] on span "Submitted" at bounding box center [789, 106] width 86 height 18
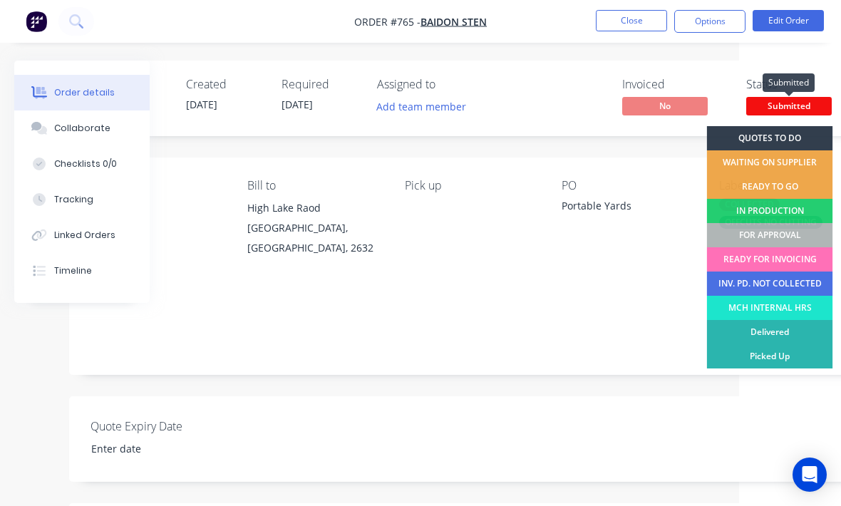
click at [800, 228] on div "FOR APPROVAL" at bounding box center [770, 235] width 126 height 24
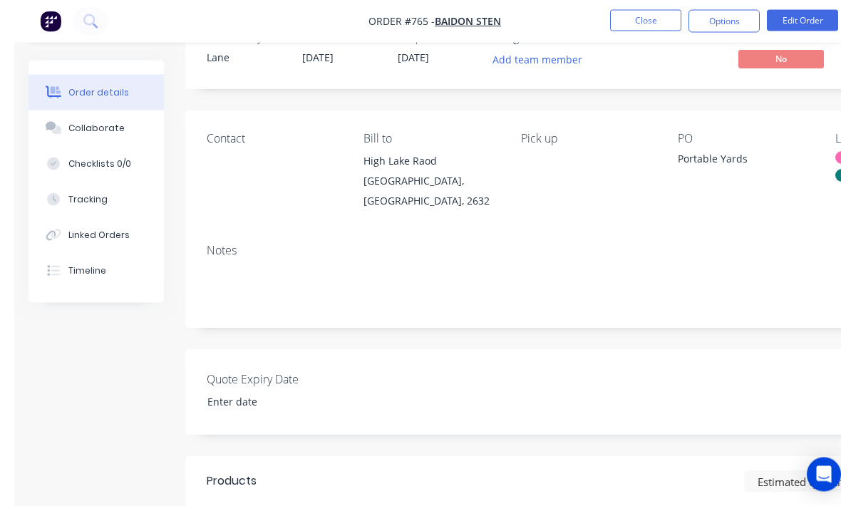
scroll to position [0, 0]
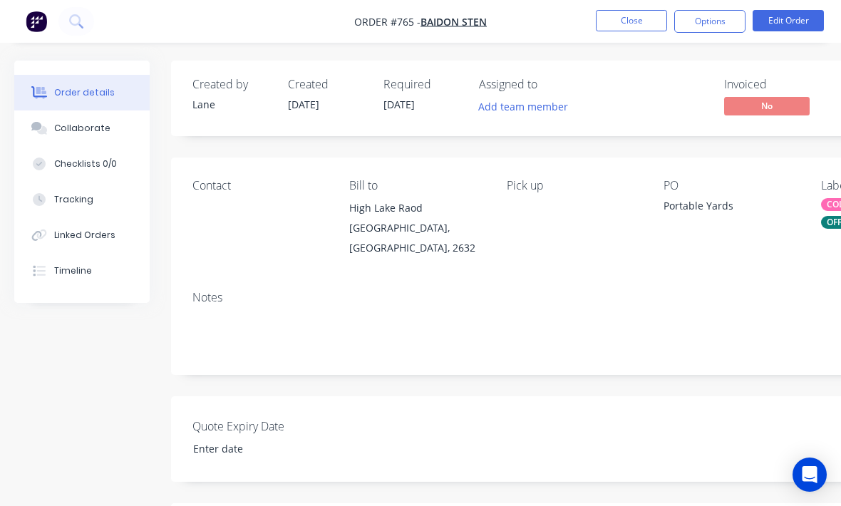
click at [706, 21] on button "Options" at bounding box center [709, 21] width 71 height 23
click at [632, 20] on button "Close" at bounding box center [631, 20] width 71 height 21
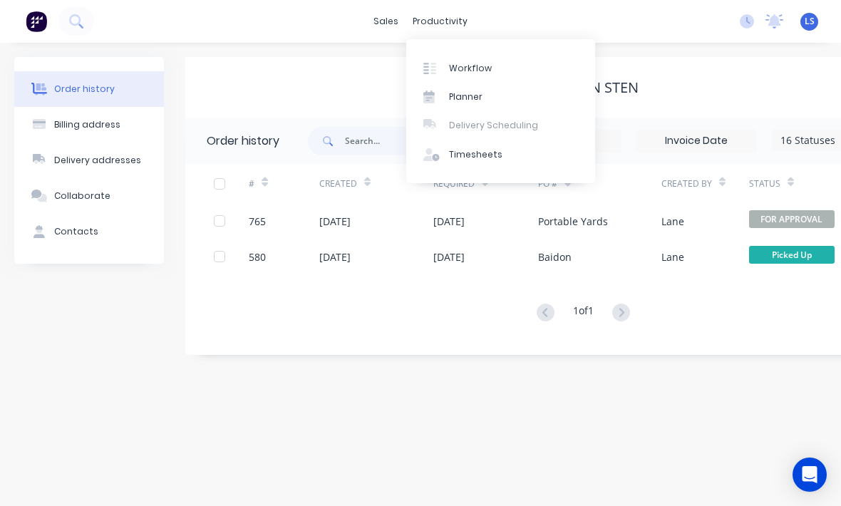
click at [482, 58] on link "Workflow" at bounding box center [500, 67] width 189 height 29
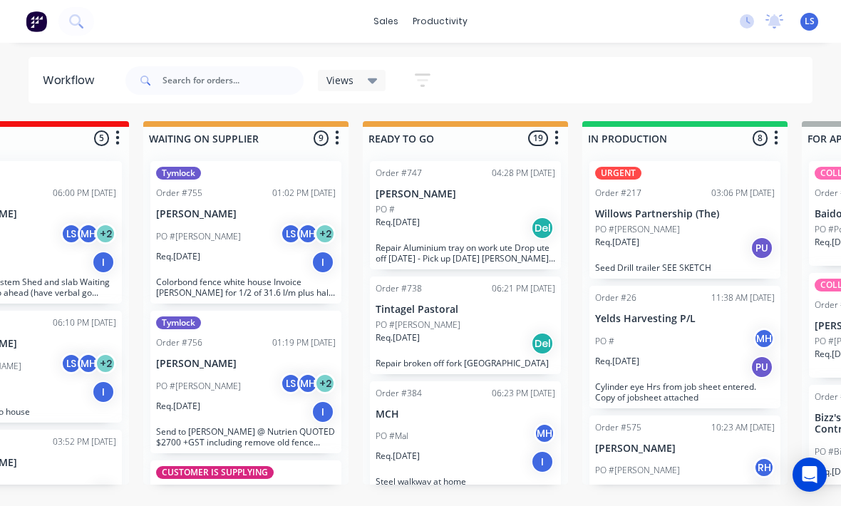
scroll to position [0, 328]
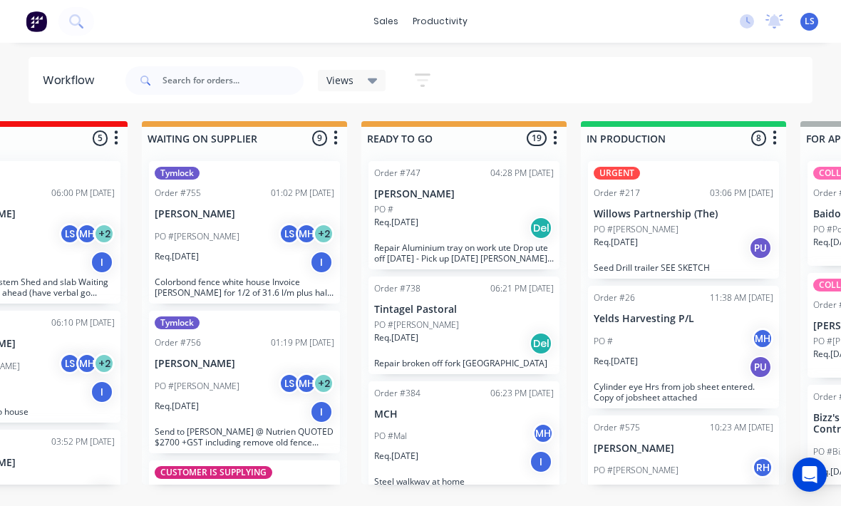
click at [470, 429] on div "PO #Mal MH" at bounding box center [464, 436] width 180 height 27
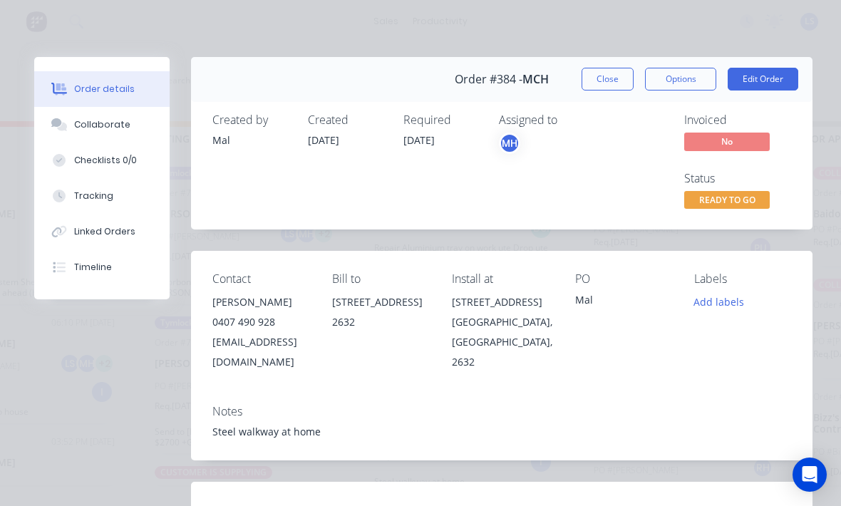
scroll to position [0, 0]
click at [614, 83] on button "Close" at bounding box center [608, 79] width 52 height 23
